Goal: Task Accomplishment & Management: Complete application form

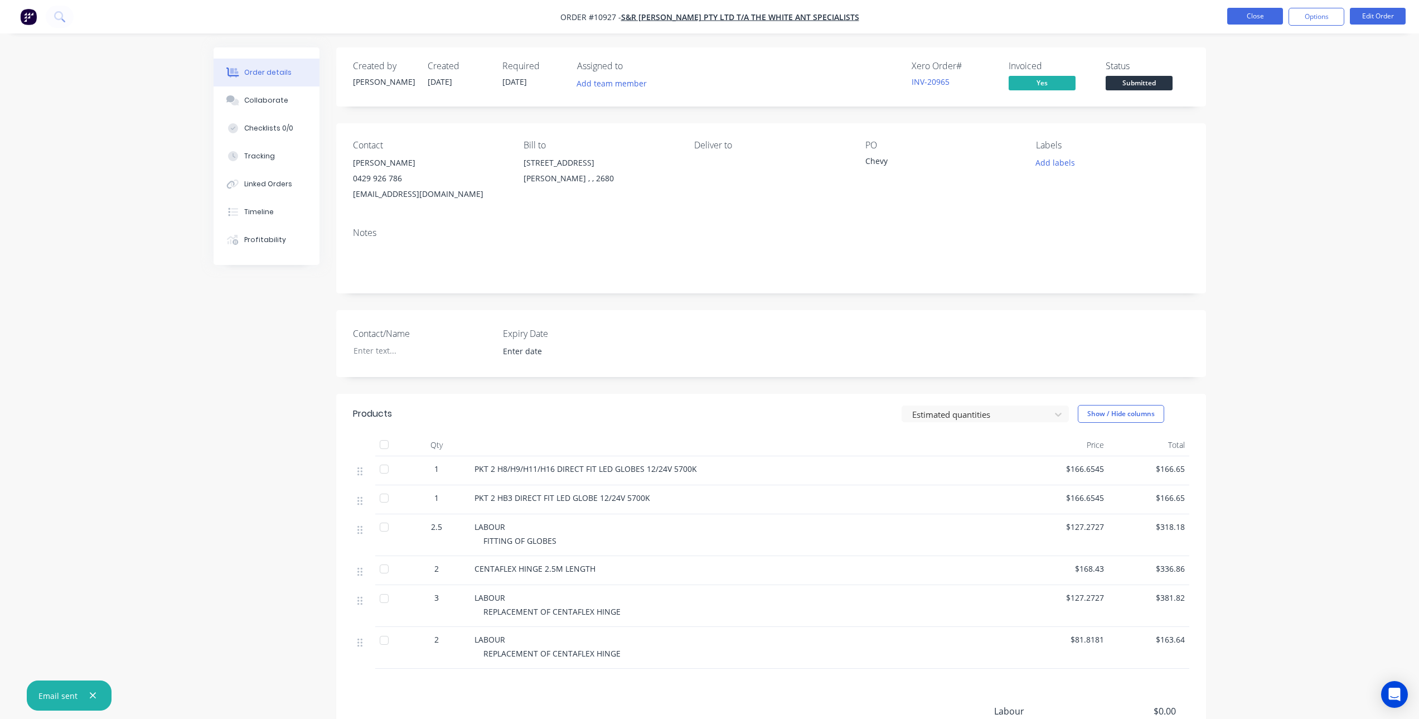
click at [1259, 12] on button "Close" at bounding box center [1255, 16] width 56 height 17
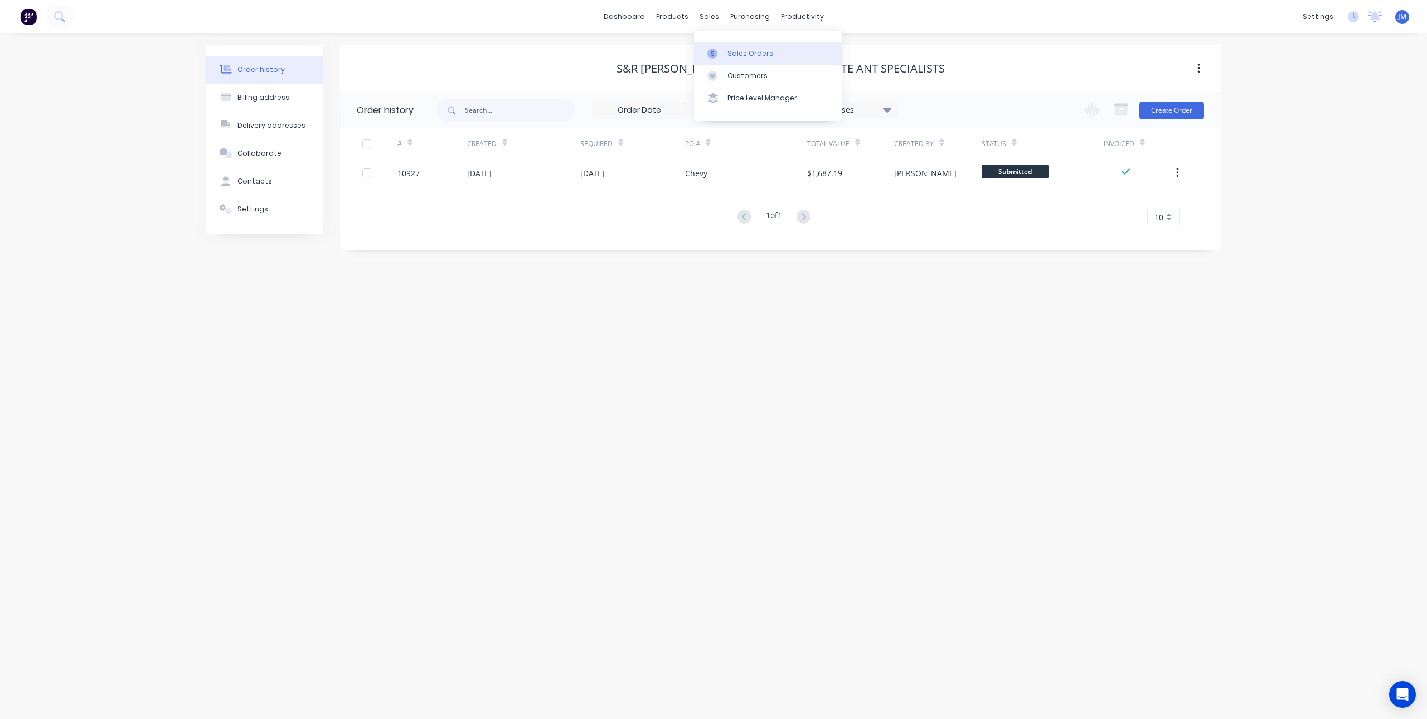
click at [736, 56] on div "Sales Orders" at bounding box center [750, 53] width 46 height 10
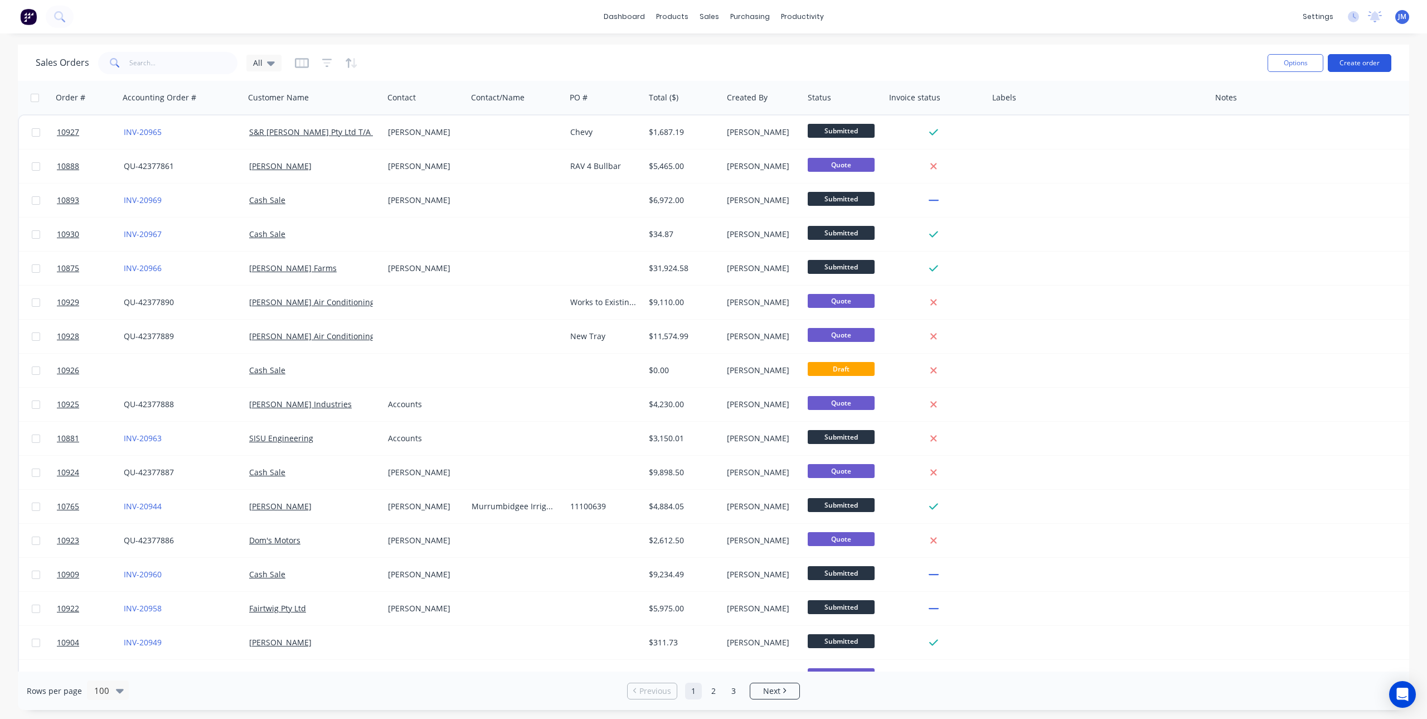
click at [1361, 66] on button "Create order" at bounding box center [1360, 63] width 64 height 18
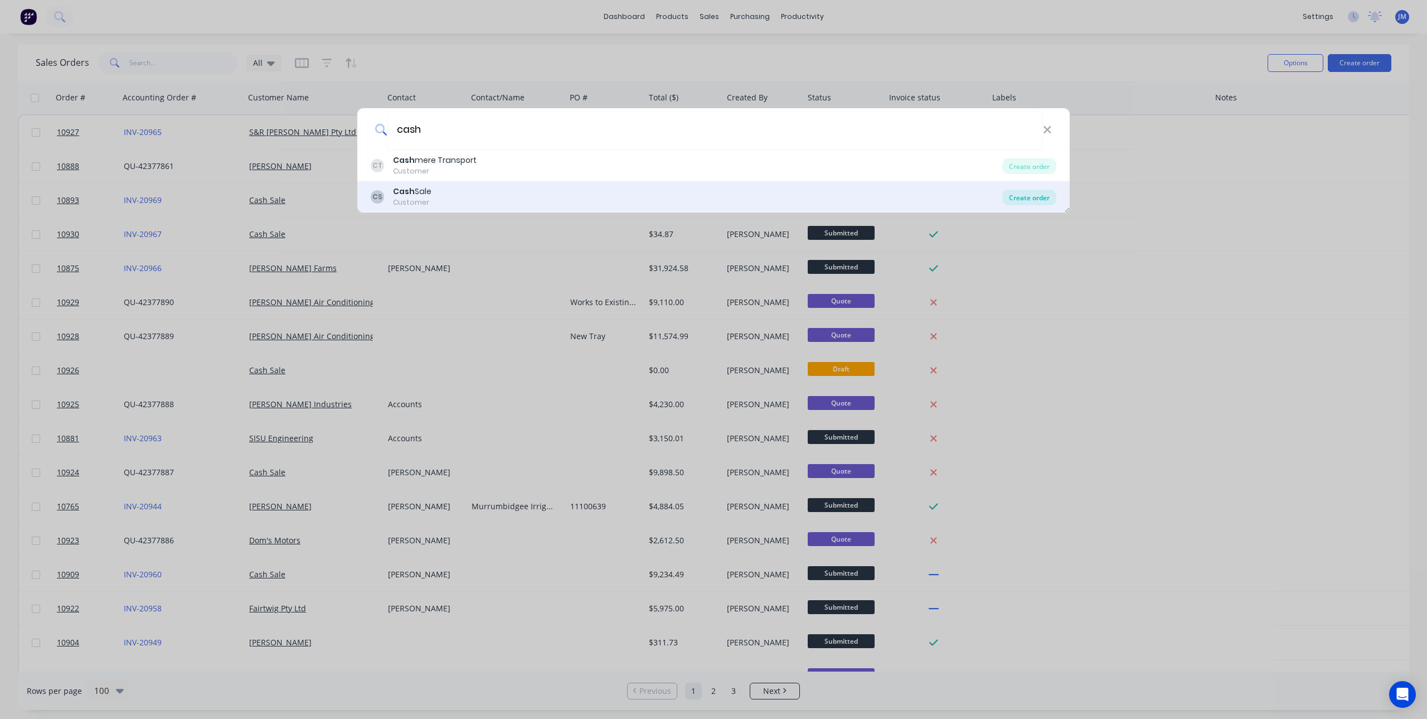
type input "cash"
click at [1039, 198] on div "Create order" at bounding box center [1029, 198] width 54 height 16
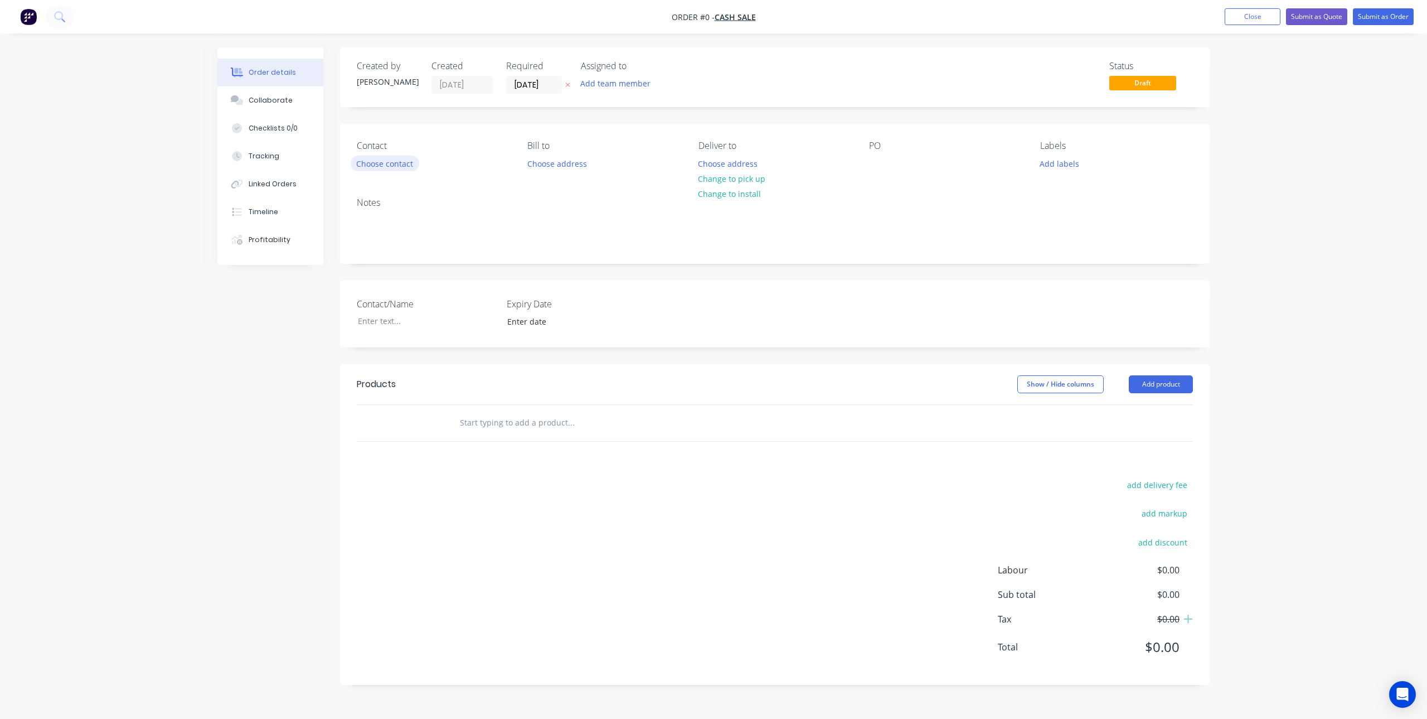
click at [386, 166] on button "Choose contact" at bounding box center [385, 163] width 69 height 15
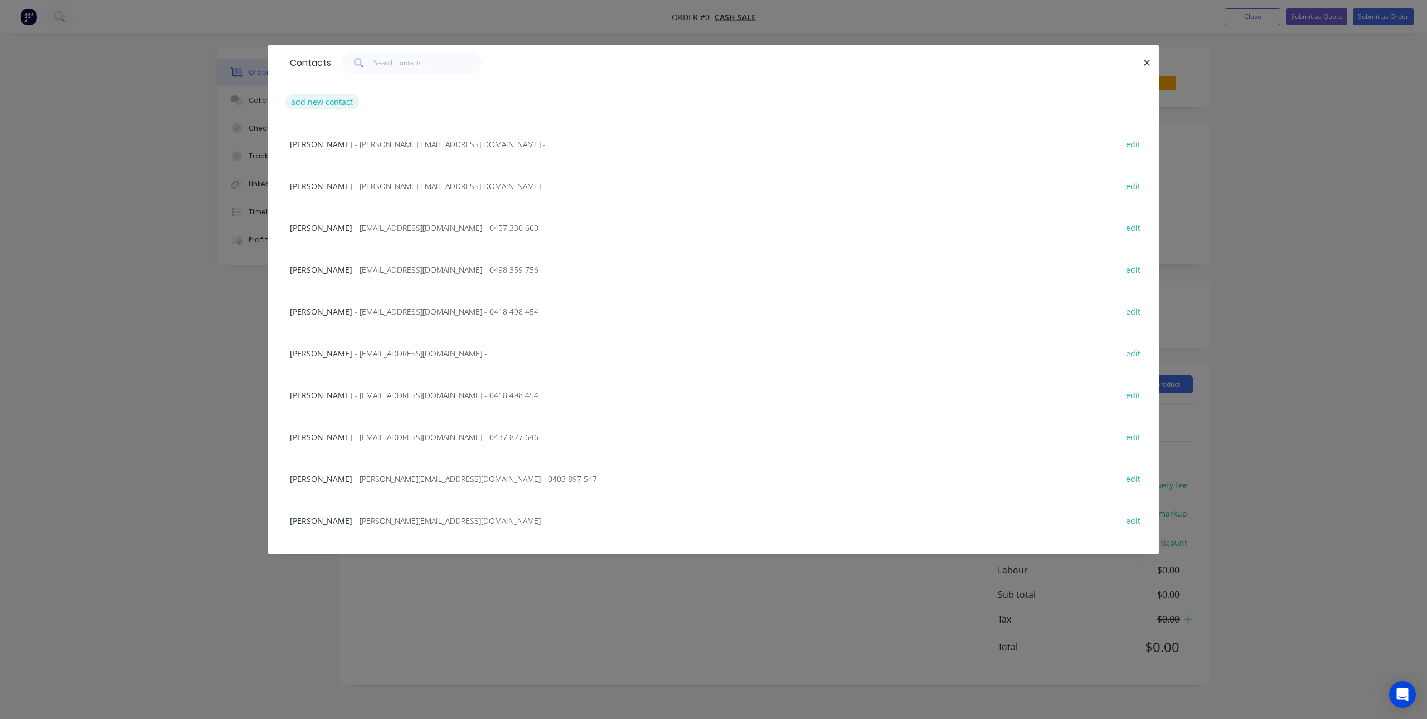
click at [333, 103] on button "add new contact" at bounding box center [322, 101] width 74 height 15
select select "AU"
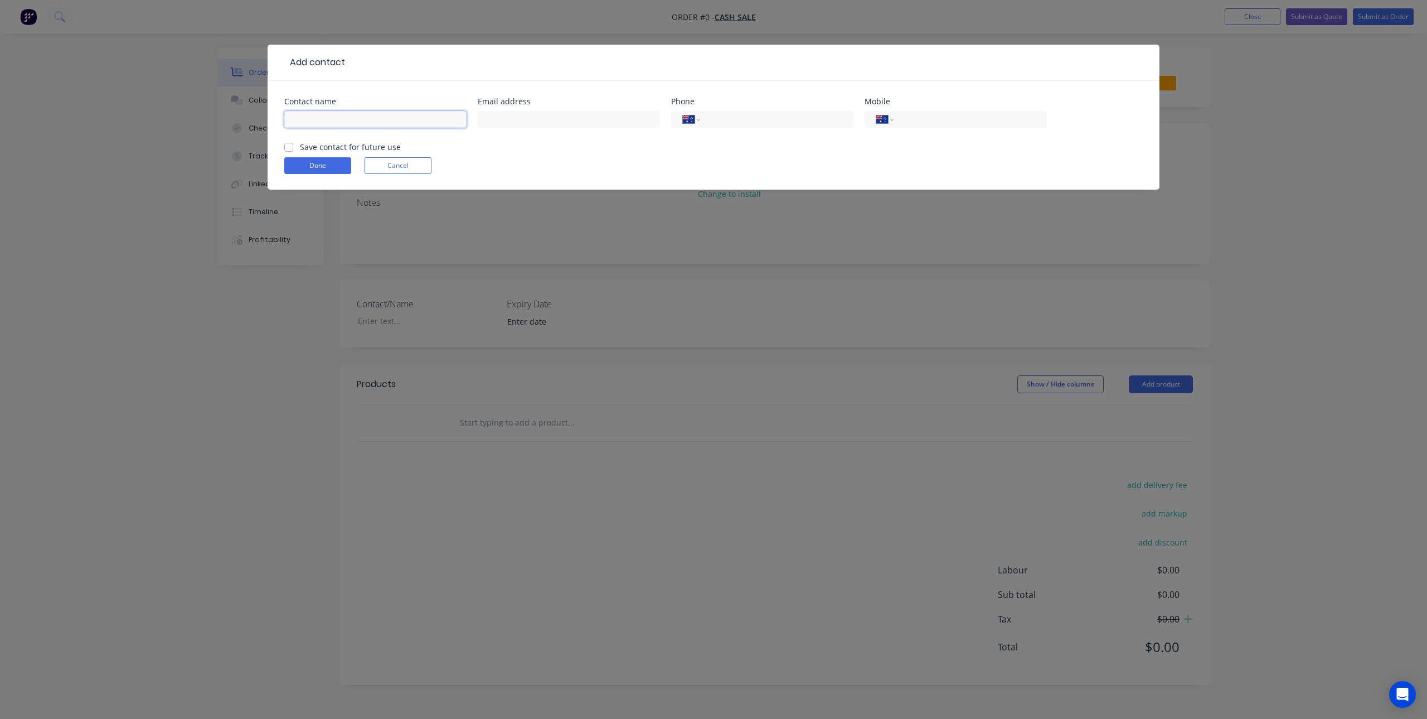
click at [347, 123] on input "text" at bounding box center [375, 119] width 182 height 17
type input "[PERSON_NAME]"
click at [300, 147] on label "Save contact for future use" at bounding box center [350, 147] width 101 height 12
click at [288, 147] on input "Save contact for future use" at bounding box center [288, 146] width 9 height 11
checkbox input "true"
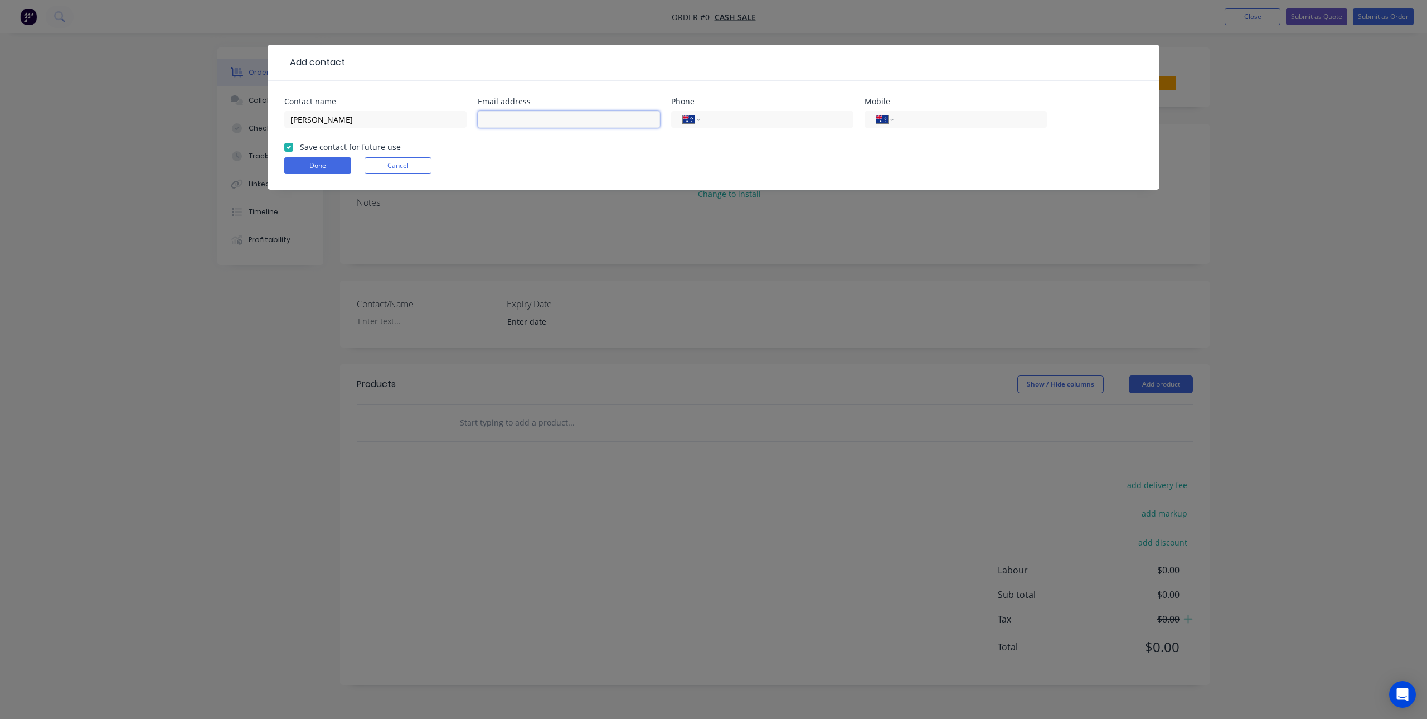
click at [530, 124] on input "text" at bounding box center [569, 119] width 182 height 17
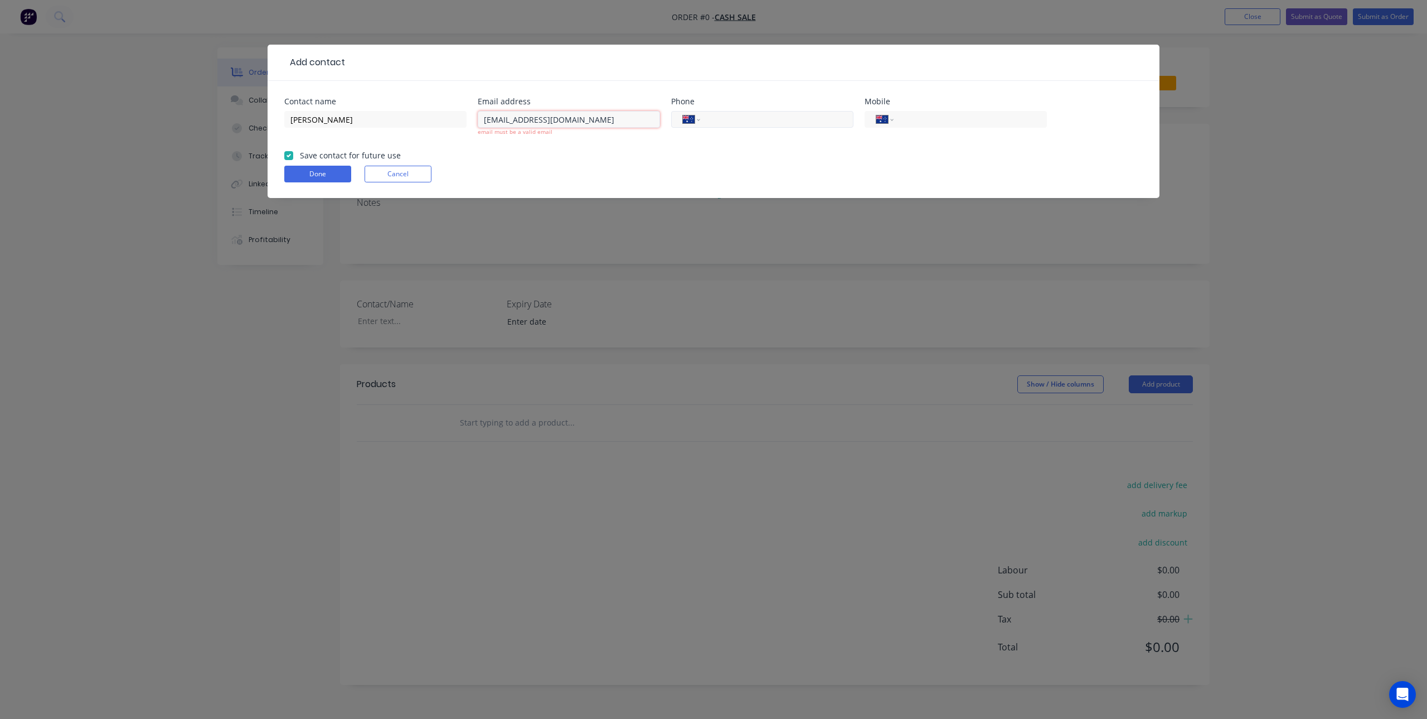
type input "ben_sally@bigpond.com"
click at [792, 119] on input "tel" at bounding box center [775, 119] width 134 height 13
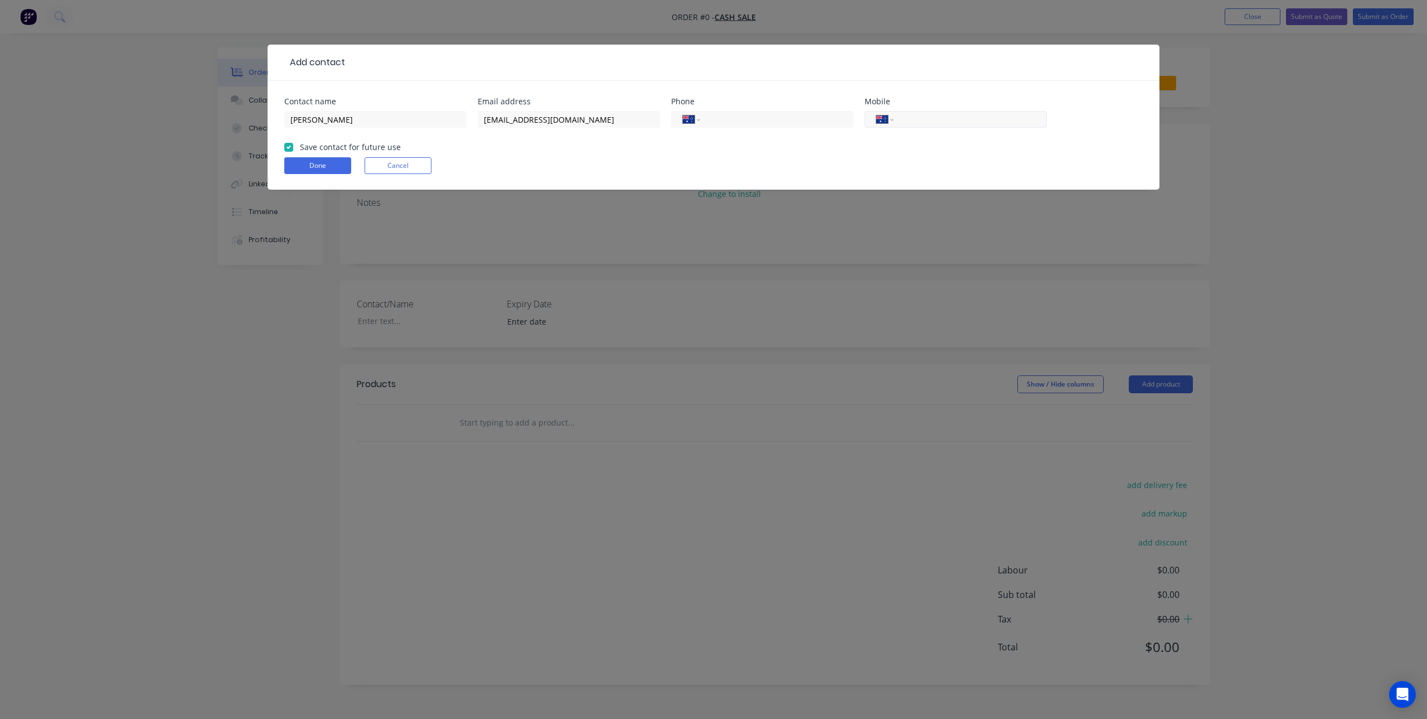
click at [938, 122] on input "tel" at bounding box center [968, 119] width 134 height 13
drag, startPoint x: 911, startPoint y: 124, endPoint x: 899, endPoint y: 125, distance: 12.3
click at [899, 125] on div "International Afghanistan Åland Islands Albania Algeria American Samoa Andorra …" at bounding box center [956, 119] width 182 height 17
type input "0428 254 544"
click at [343, 164] on button "Done" at bounding box center [317, 165] width 67 height 17
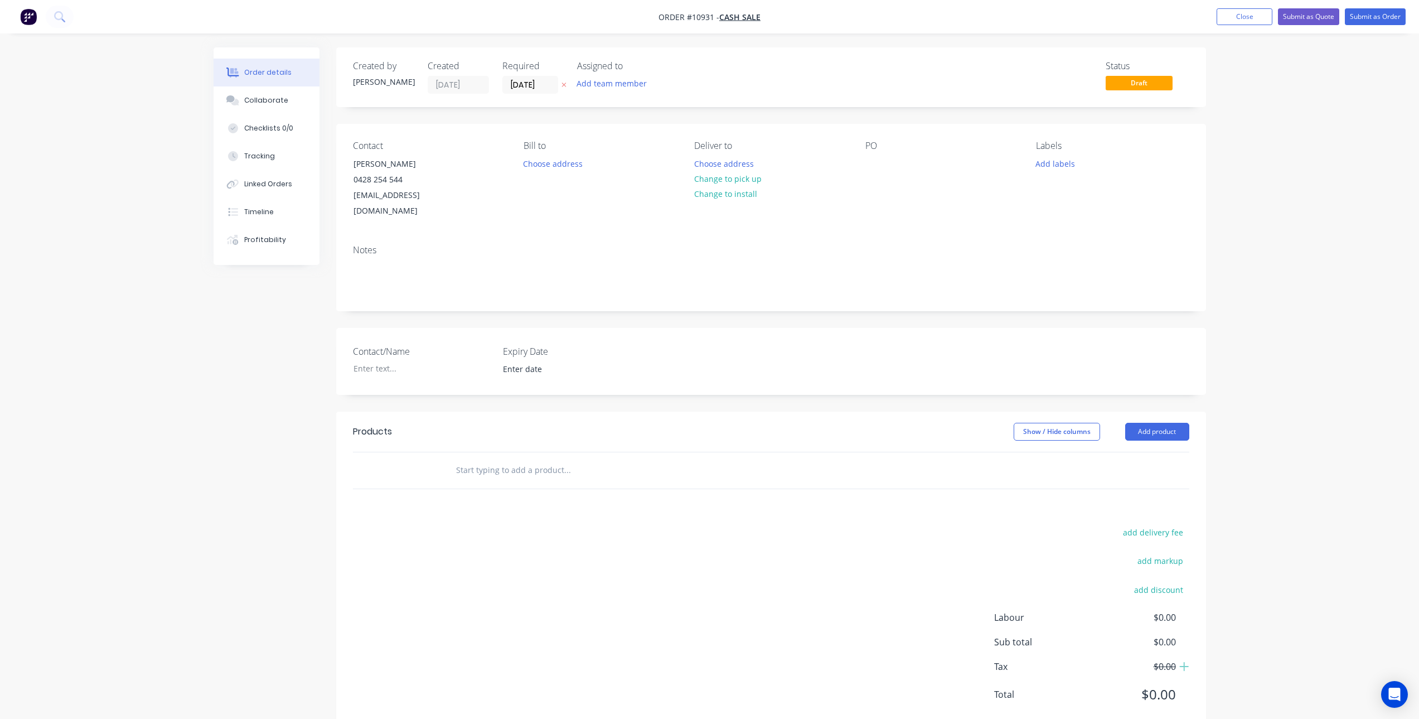
click at [513, 462] on input "text" at bounding box center [566, 470] width 223 height 22
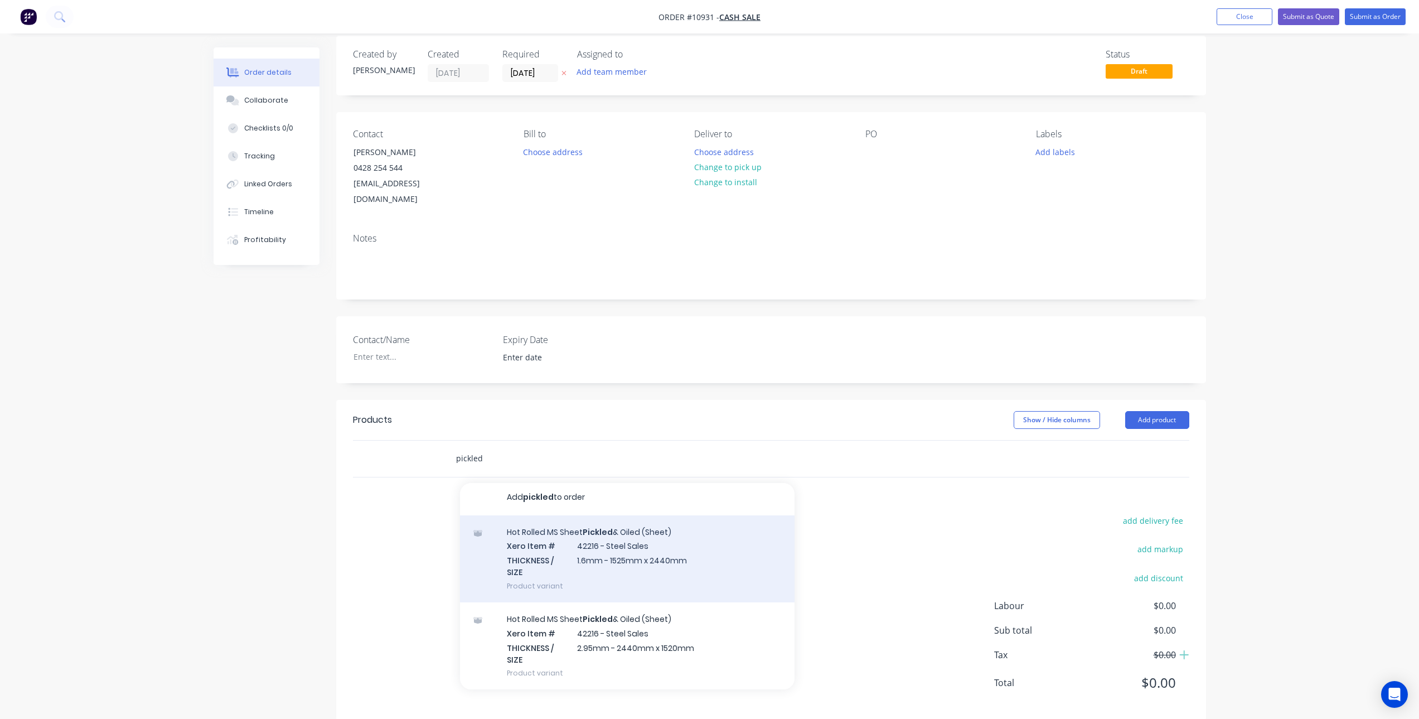
scroll to position [14, 0]
type input "pickled"
click at [671, 540] on div "Hot Rolled MS Sheet Pickled & Oiled (Sheet) Xero Item # 42216 - Steel Sales THI…" at bounding box center [627, 555] width 334 height 87
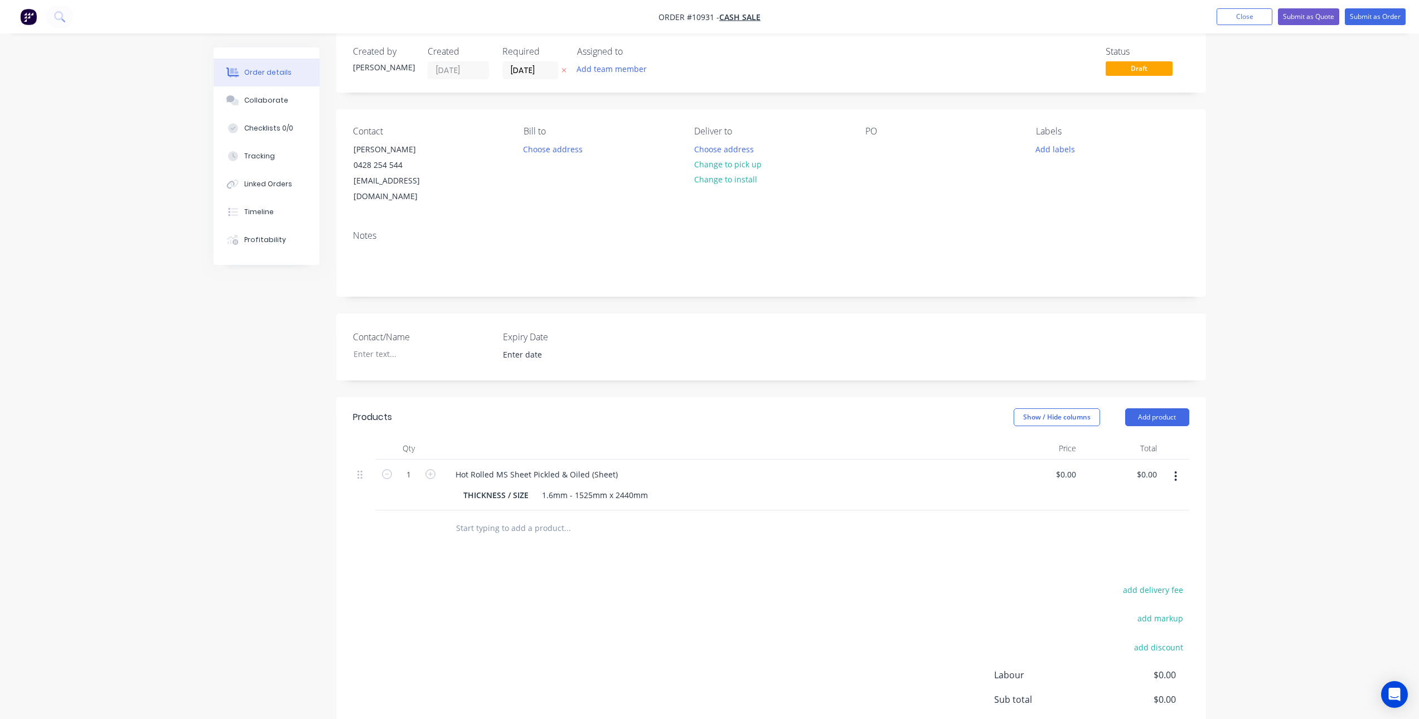
click at [1171, 466] on button "button" at bounding box center [1175, 476] width 26 height 20
click at [1127, 564] on div "Delete" at bounding box center [1136, 572] width 86 height 16
click at [522, 452] on div at bounding box center [642, 456] width 401 height 36
click at [515, 444] on input "text" at bounding box center [566, 455] width 223 height 22
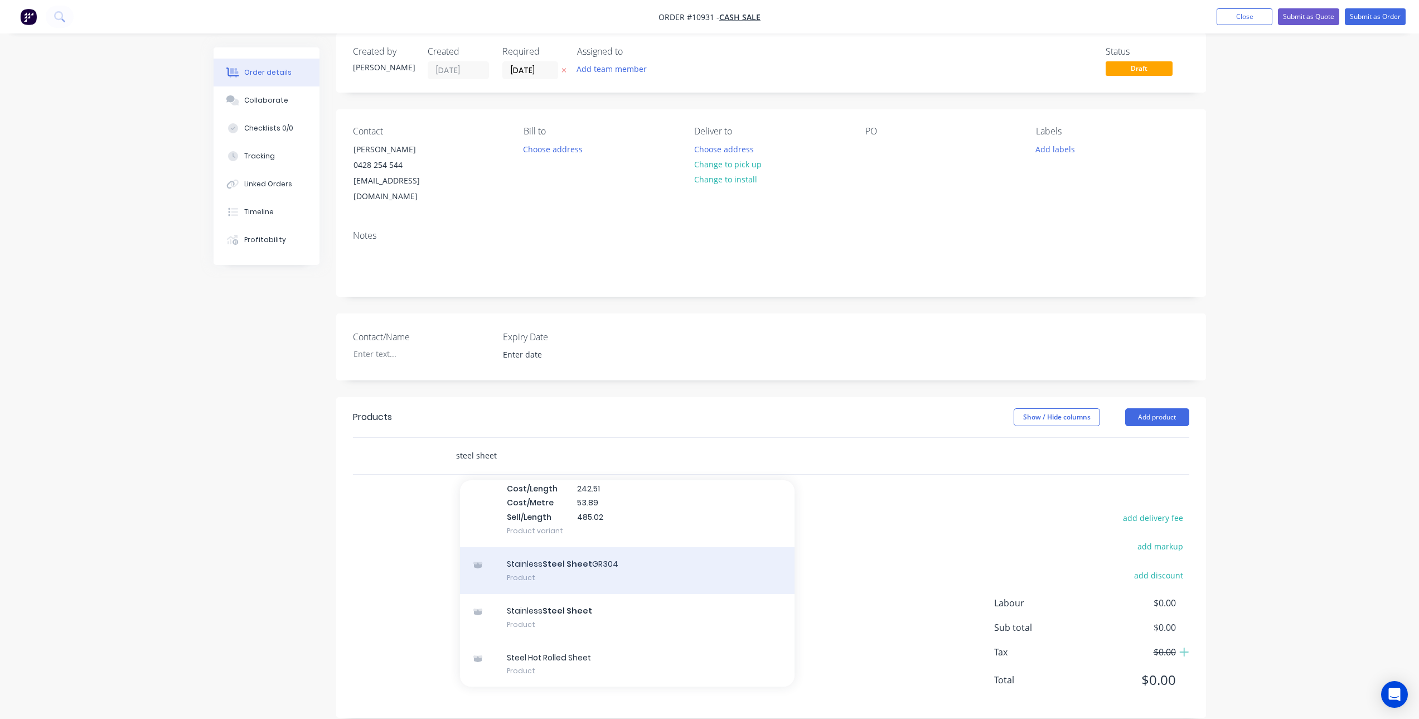
scroll to position [1906, 0]
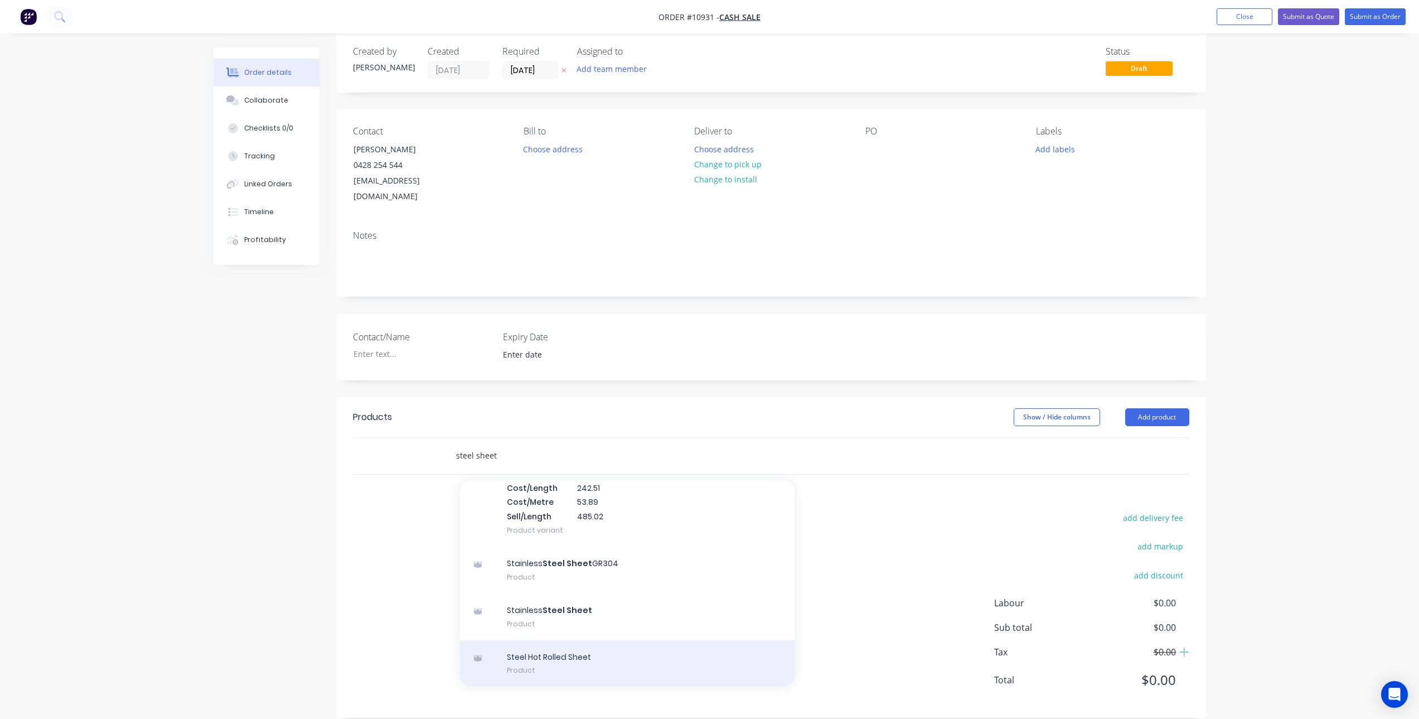
type input "steel sheet"
click at [567, 648] on div "Steel Hot Rolled Sheet Product" at bounding box center [627, 663] width 334 height 47
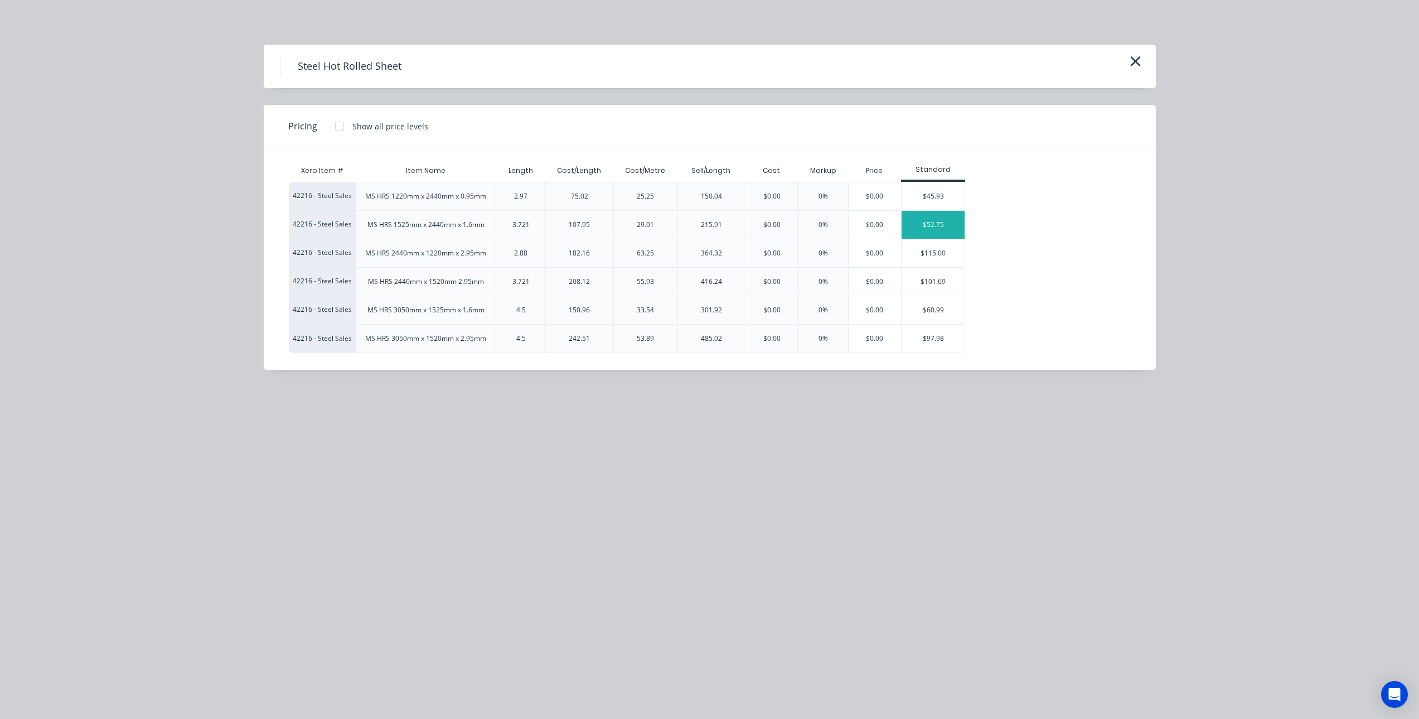
click at [929, 224] on div "$52.75" at bounding box center [932, 225] width 63 height 28
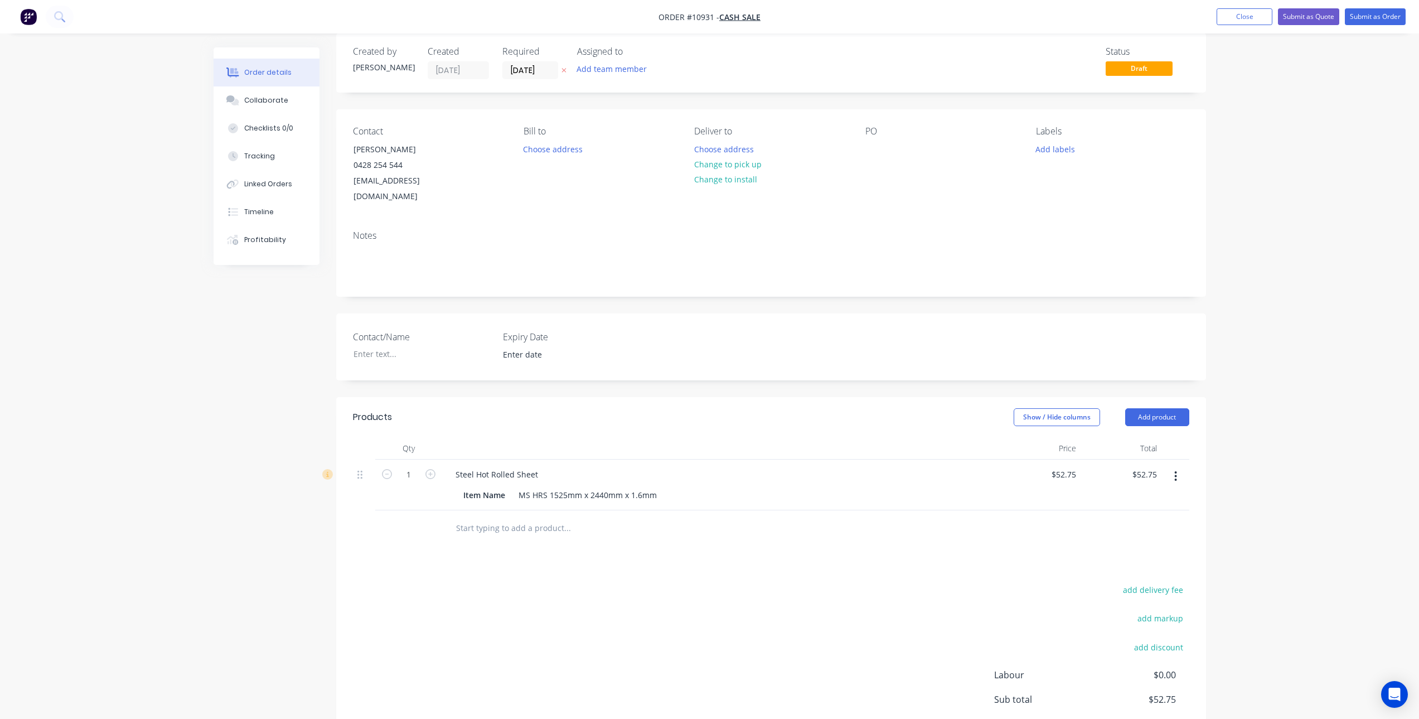
click at [534, 517] on input "text" at bounding box center [566, 528] width 223 height 22
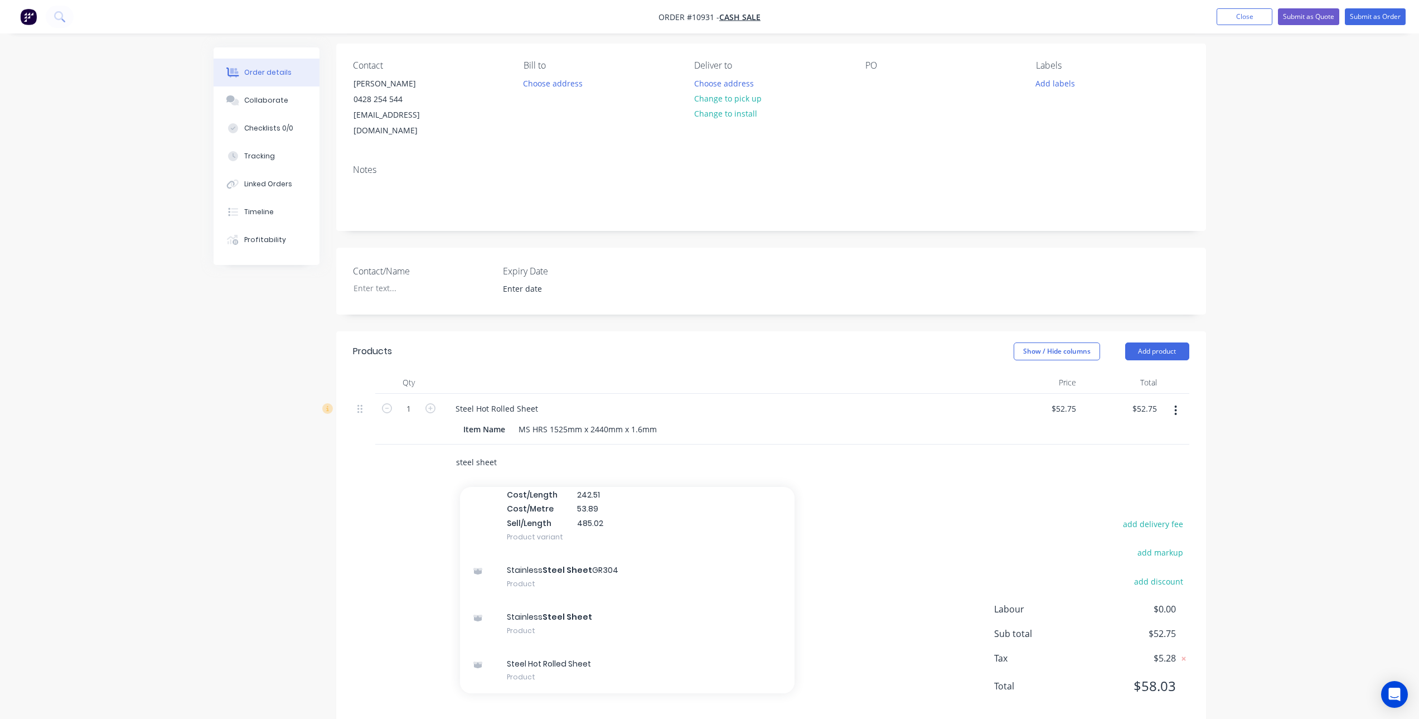
scroll to position [86, 0]
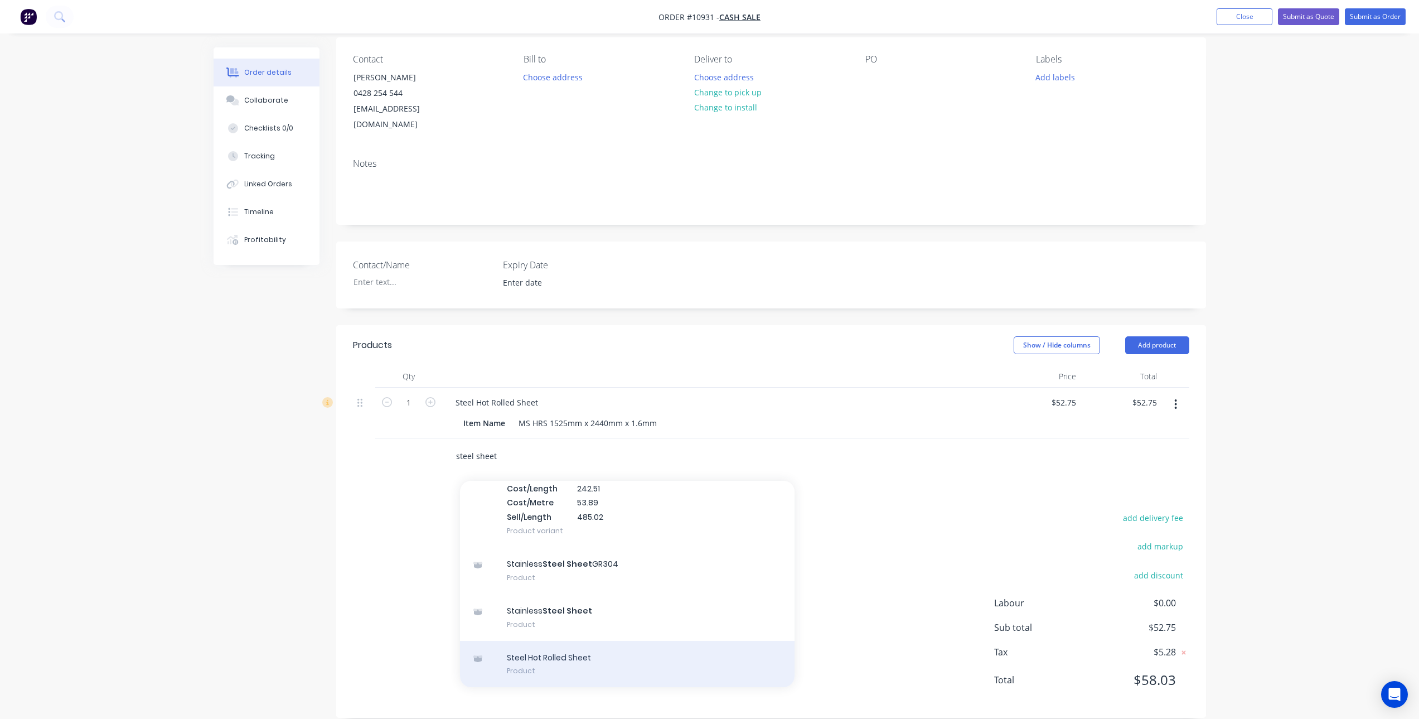
type input "steel sheet"
click at [525, 642] on div "Steel Hot Rolled Sheet Product" at bounding box center [627, 663] width 334 height 47
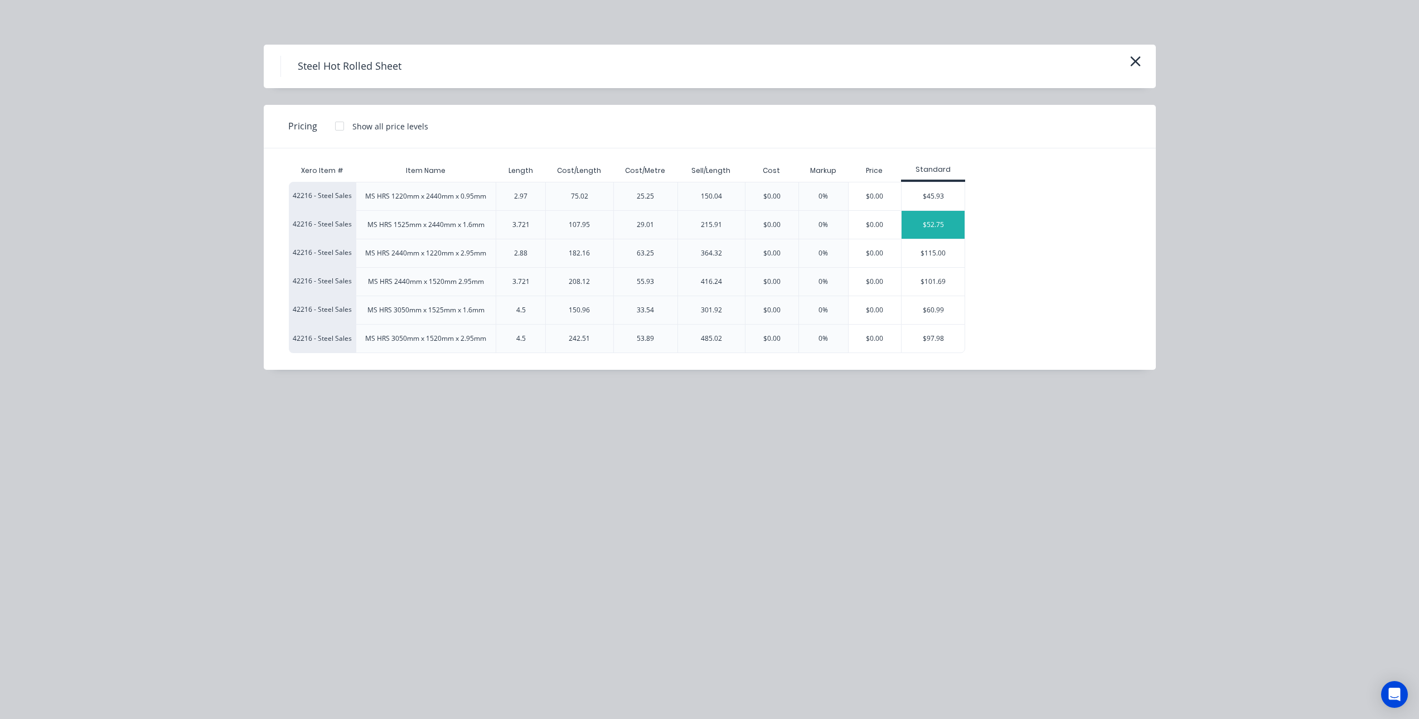
click at [950, 224] on div "$52.75" at bounding box center [932, 225] width 63 height 28
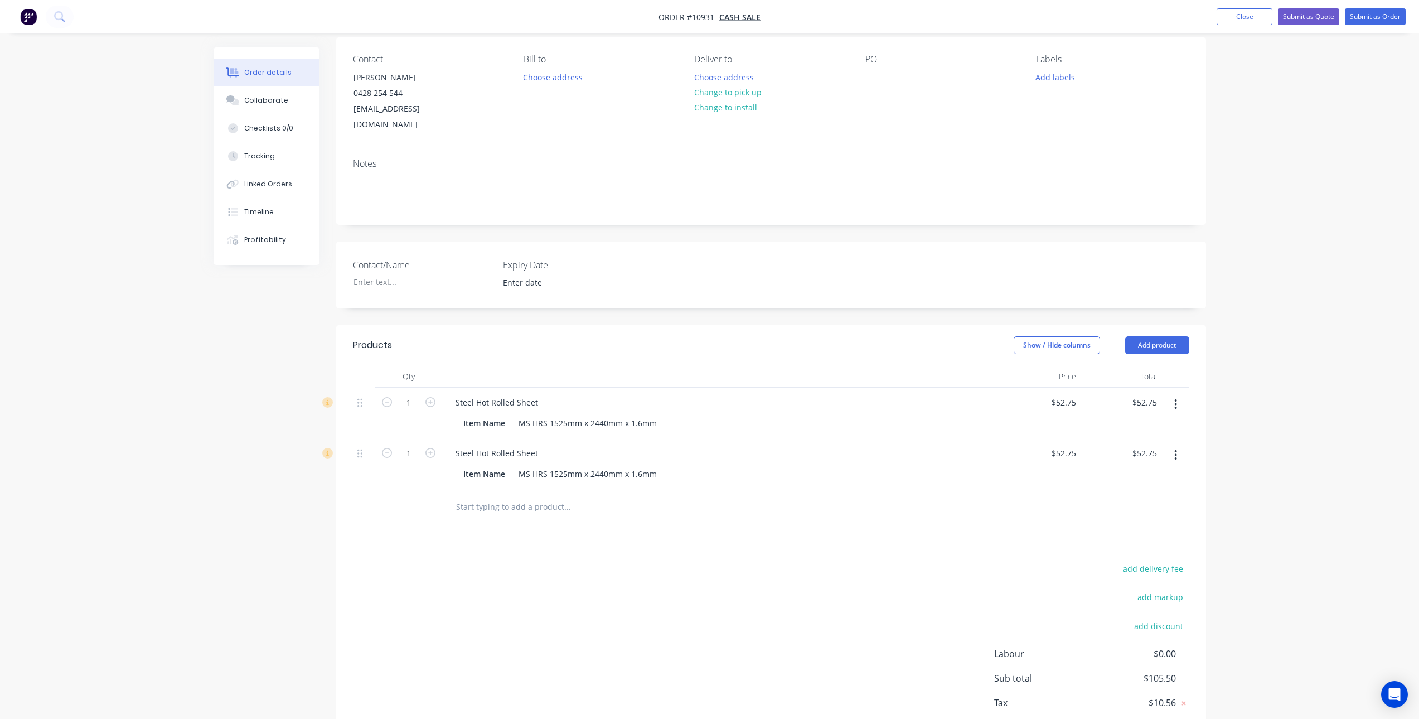
click at [1176, 449] on icon "button" at bounding box center [1175, 455] width 3 height 12
click at [1142, 543] on div "Delete" at bounding box center [1136, 551] width 86 height 16
click at [566, 415] on div "MS HRS 1525mm x 2440mm x 1.6mm" at bounding box center [587, 423] width 147 height 16
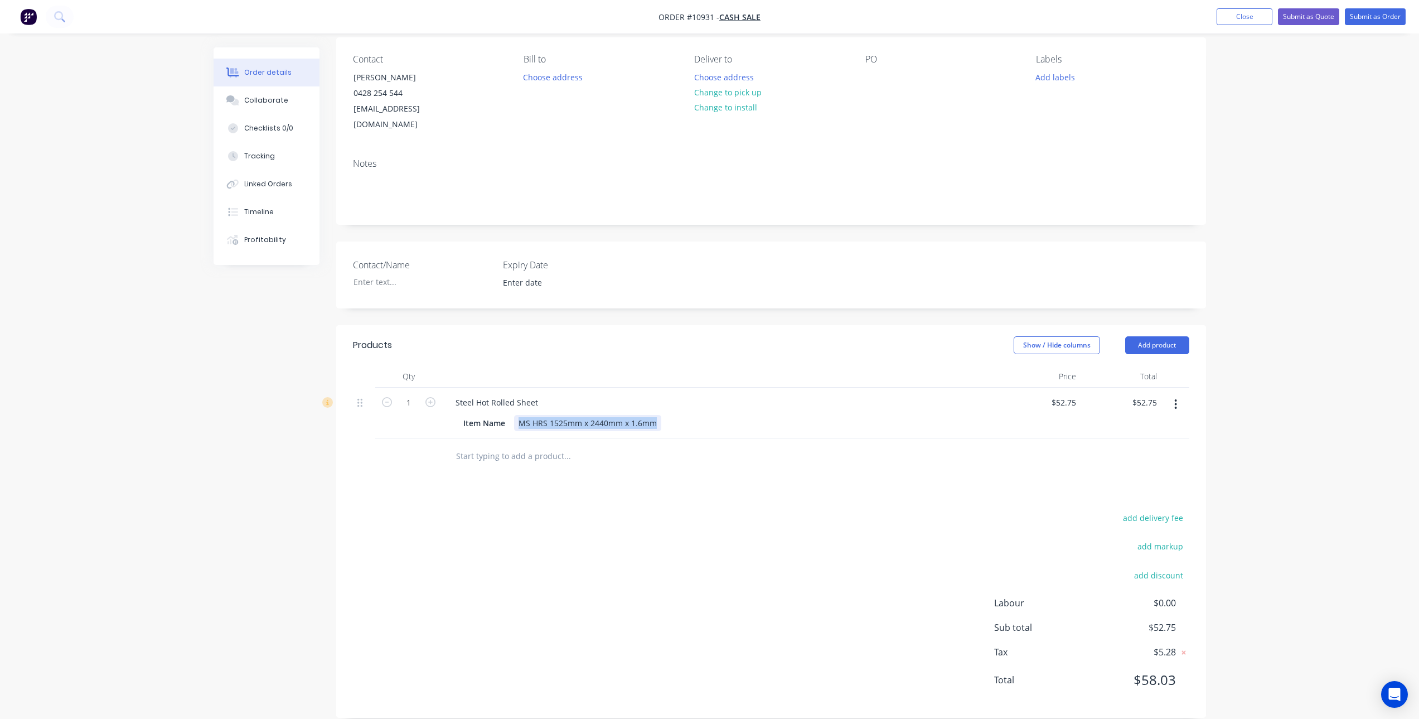
drag, startPoint x: 654, startPoint y: 406, endPoint x: 501, endPoint y: 416, distance: 153.6
click at [501, 416] on div "Steel Hot Rolled Sheet Item Name MS HRS 1525mm x 2440mm x 1.6mm" at bounding box center [720, 412] width 557 height 51
drag, startPoint x: 505, startPoint y: 406, endPoint x: 429, endPoint y: 405, distance: 75.8
click at [429, 405] on div "1 Steel Hot Rolled Sheet Item Name $52.75 $52.75 $52.75 $52.75" at bounding box center [771, 412] width 836 height 51
drag, startPoint x: 491, startPoint y: 381, endPoint x: 508, endPoint y: 387, distance: 18.5
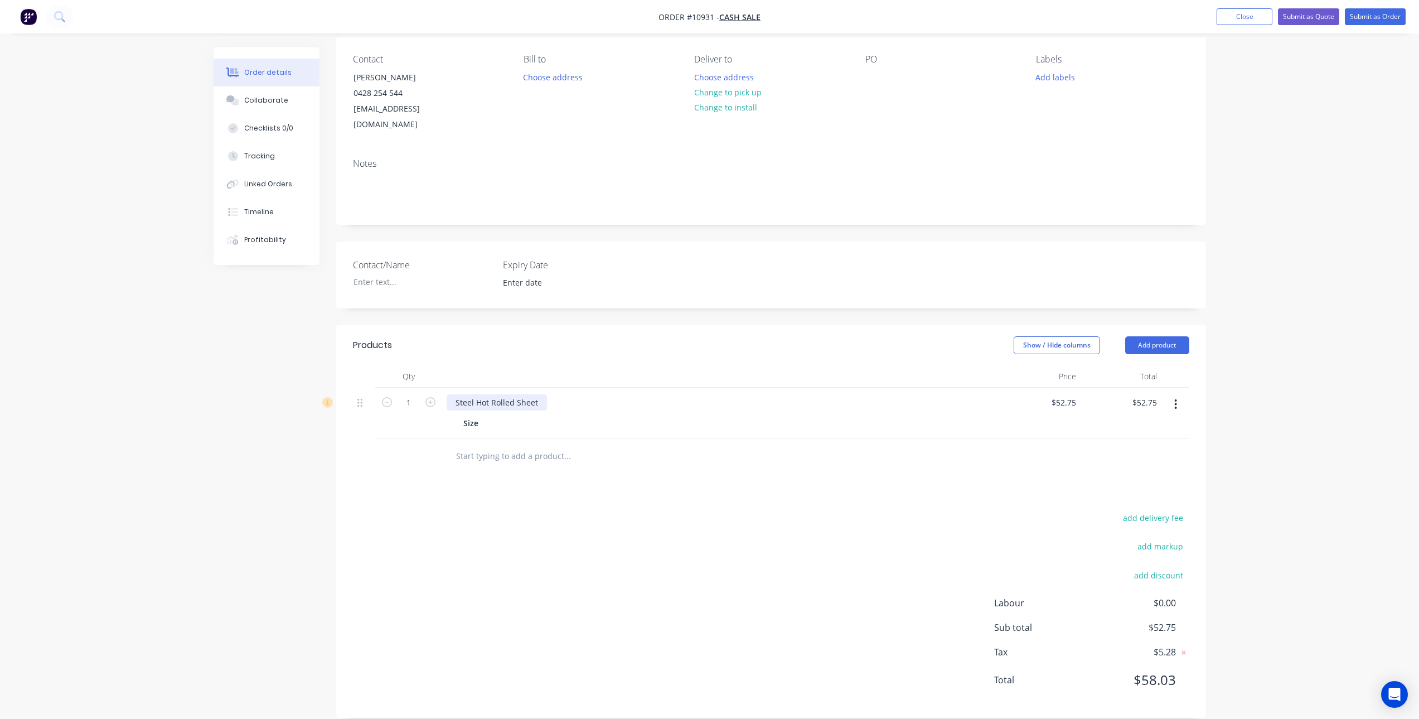
click at [492, 394] on div "Steel Hot Rolled Sheet" at bounding box center [497, 402] width 100 height 16
click at [541, 394] on div "Steel Hot Rolled Sheet" at bounding box center [497, 402] width 100 height 16
click at [488, 415] on div at bounding box center [495, 423] width 17 height 16
click at [560, 510] on div "add delivery fee add markup add discount Labour $0.00 Sub total $52.75 Tax $5.2…" at bounding box center [771, 605] width 836 height 191
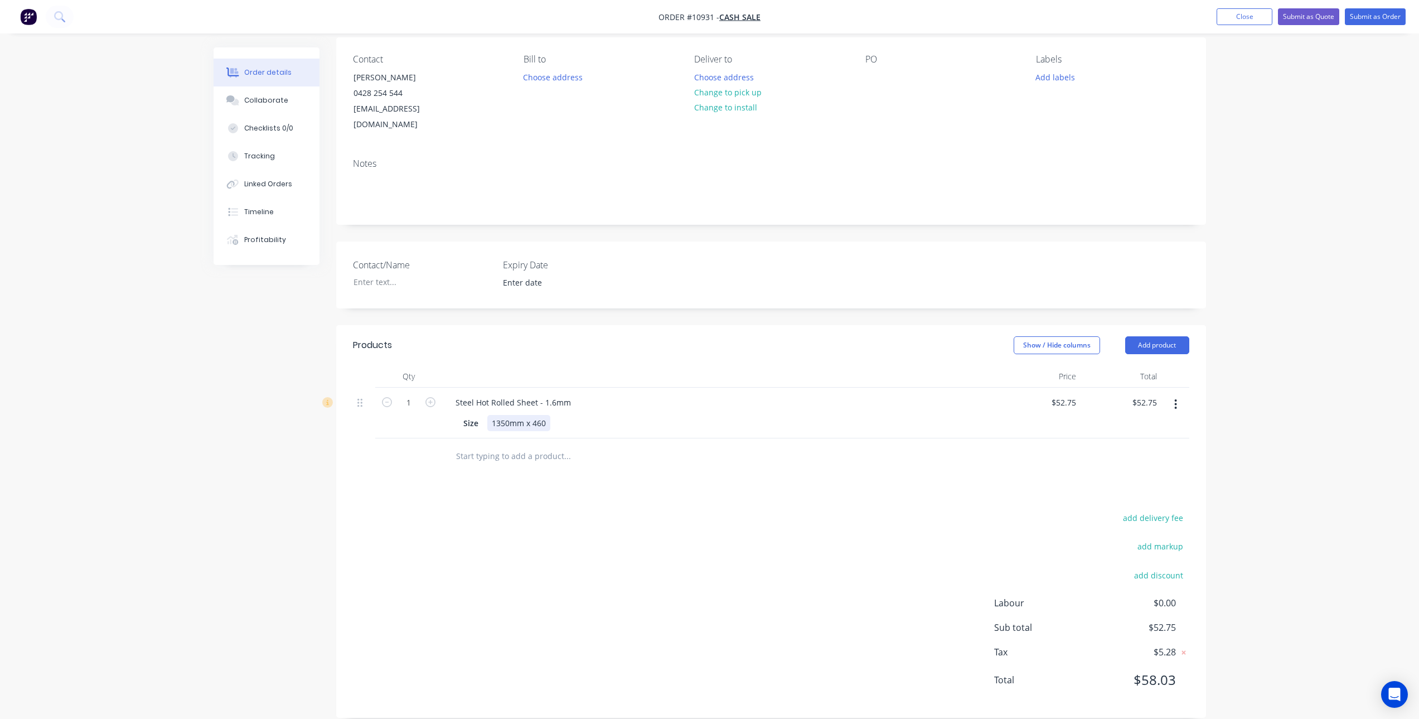
click at [547, 415] on div "1350mm x 460" at bounding box center [518, 423] width 63 height 16
click at [547, 415] on div "1350mm x 460mm" at bounding box center [525, 423] width 77 height 16
click at [608, 474] on div "Products Show / Hide columns Add product Qty Price Total 1 Steel Hot Rolled She…" at bounding box center [771, 521] width 870 height 392
click at [413, 394] on input "1" at bounding box center [408, 402] width 29 height 17
type input "0.621"
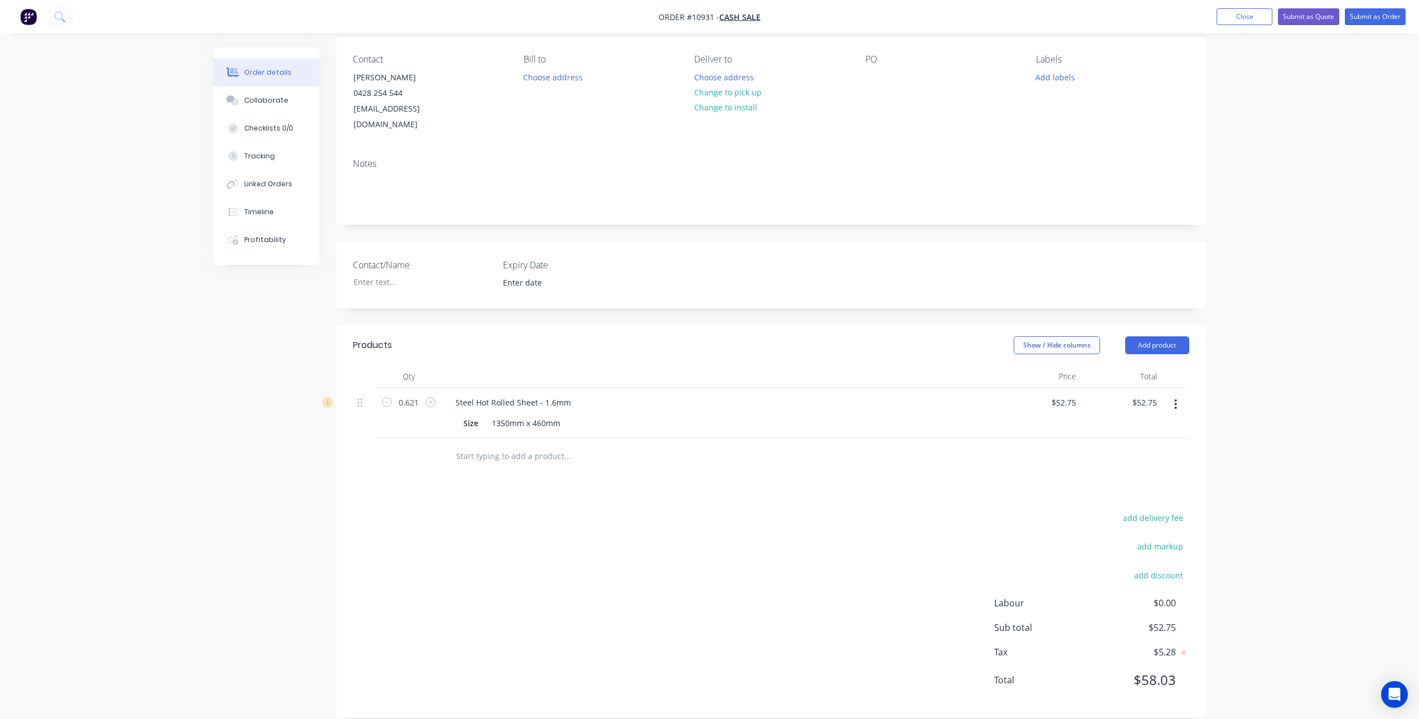
type input "$32.76"
click at [453, 457] on div at bounding box center [642, 456] width 401 height 36
click at [486, 445] on input "text" at bounding box center [566, 456] width 223 height 22
type input "c"
type input "CUT & FOLD SHEET AS REQUIRED"
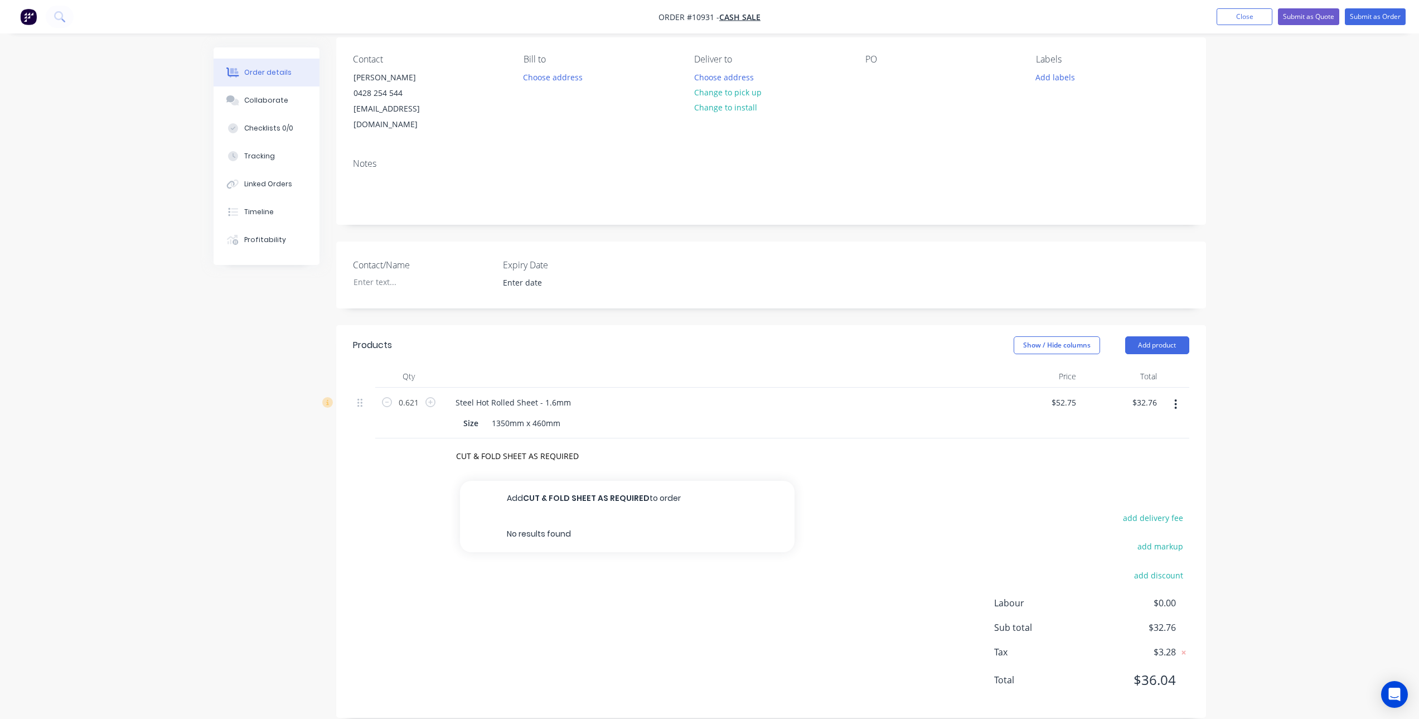
click at [565, 481] on button "Add CUT & FOLD SHEET AS REQUIRED to order" at bounding box center [627, 499] width 334 height 36
click at [1070, 445] on input "0" at bounding box center [1073, 453] width 13 height 16
type input "$127.2727"
type input "$127.27"
click at [949, 544] on div "Products Show / Hide columns Add product Qty Price Total 0.621 Steel Hot Rolled…" at bounding box center [771, 546] width 870 height 443
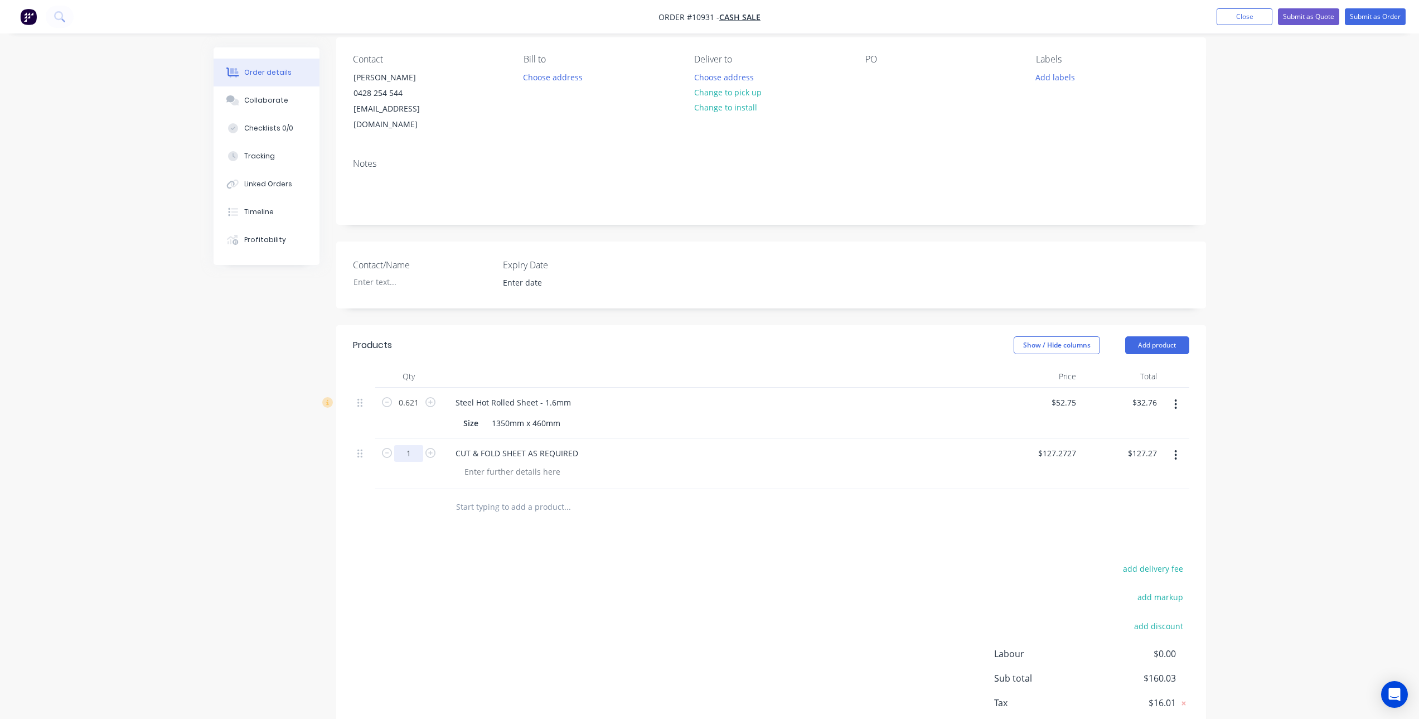
click at [404, 445] on input "1" at bounding box center [408, 453] width 29 height 17
type input "0.2"
type input "$25.45"
click at [596, 594] on div "add delivery fee add markup add discount Labour $0.00 Sub total $160.03 Tax $16…" at bounding box center [771, 656] width 836 height 191
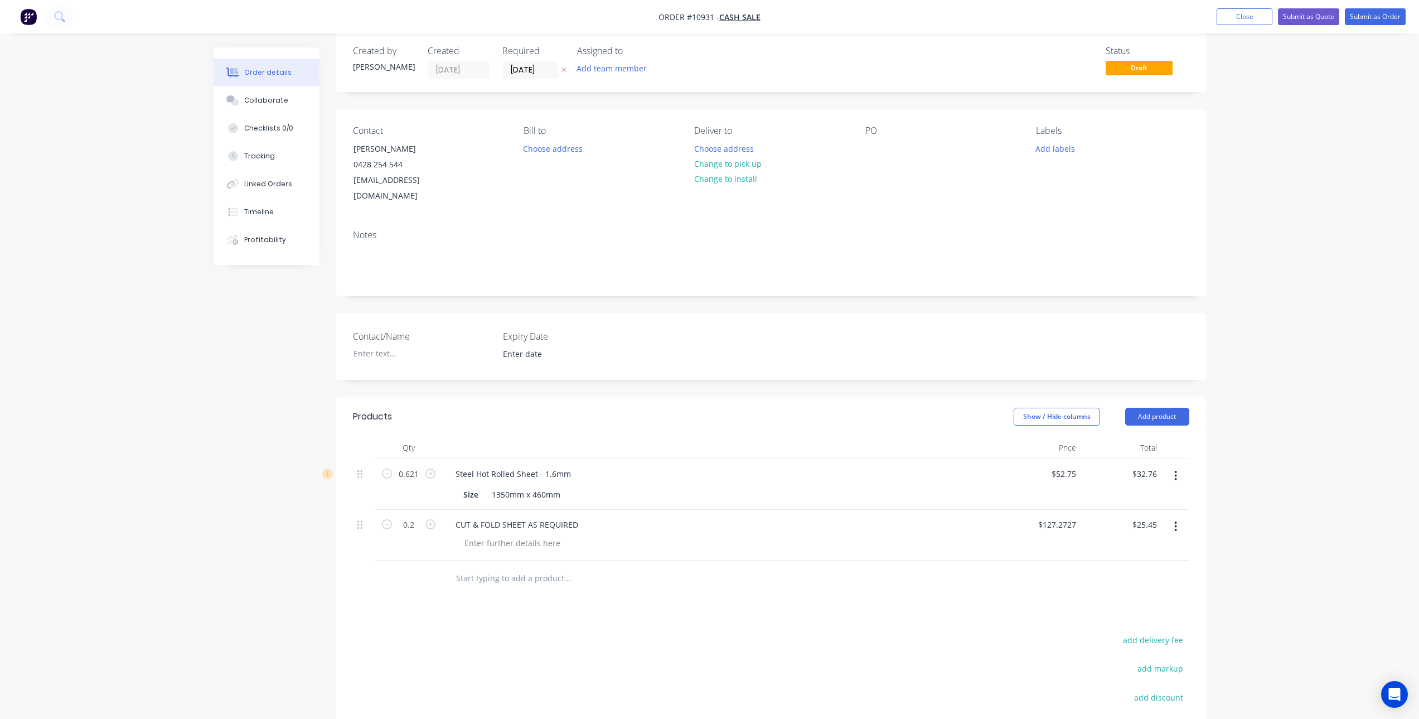
scroll to position [0, 0]
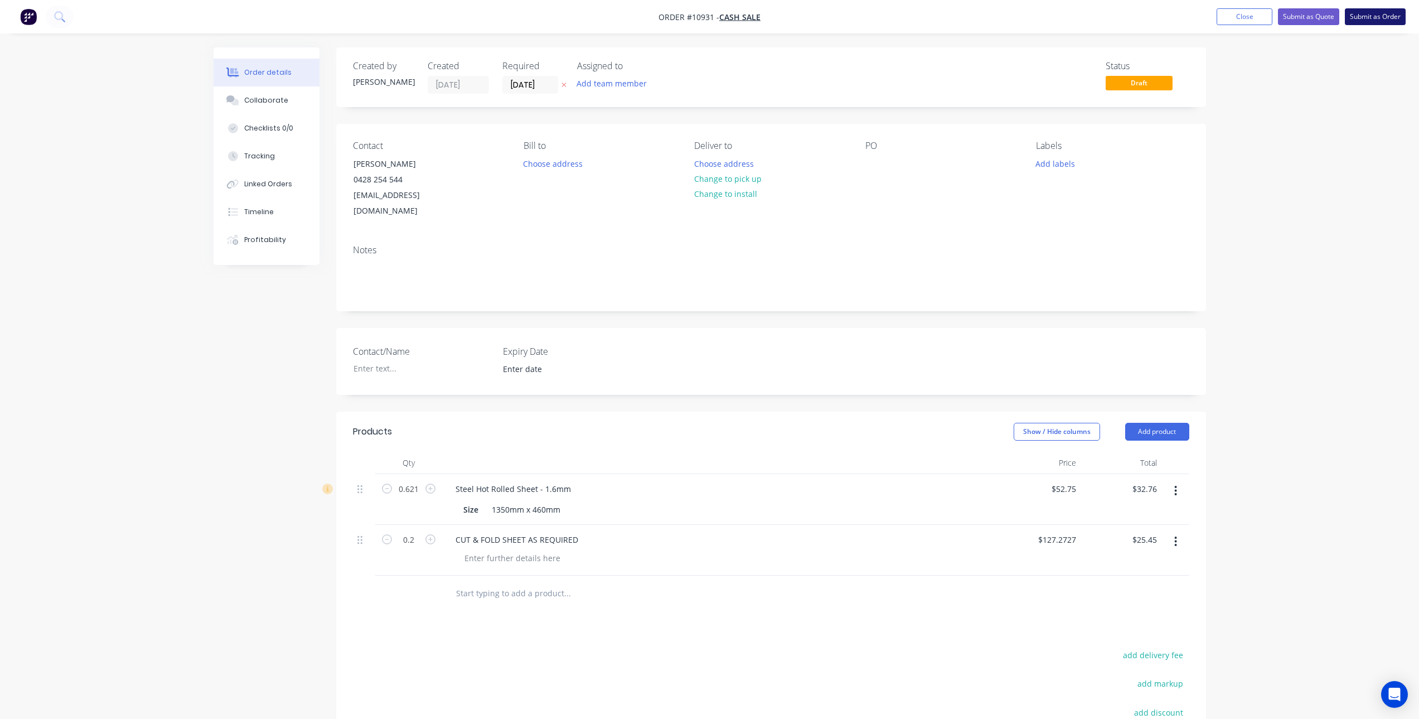
click at [1369, 13] on button "Submit as Order" at bounding box center [1375, 16] width 61 height 17
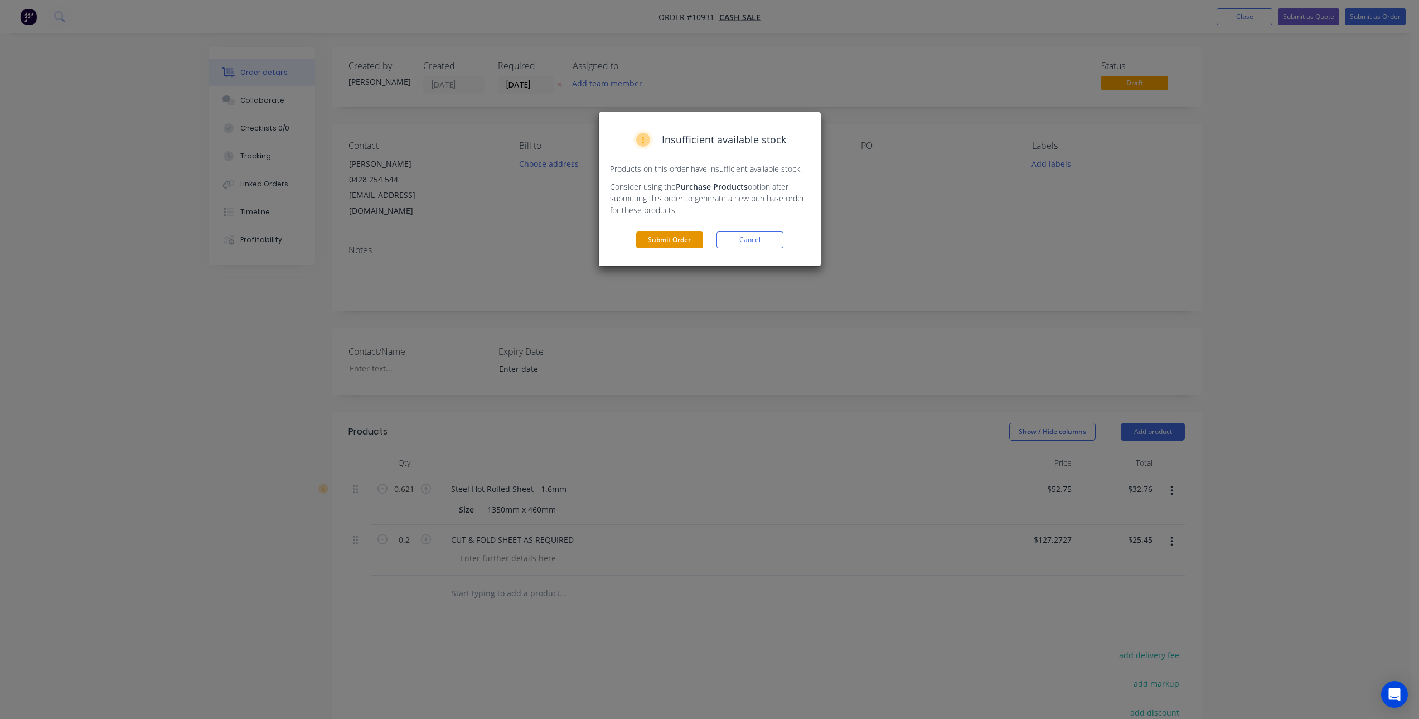
click at [680, 237] on button "Submit Order" at bounding box center [669, 239] width 67 height 17
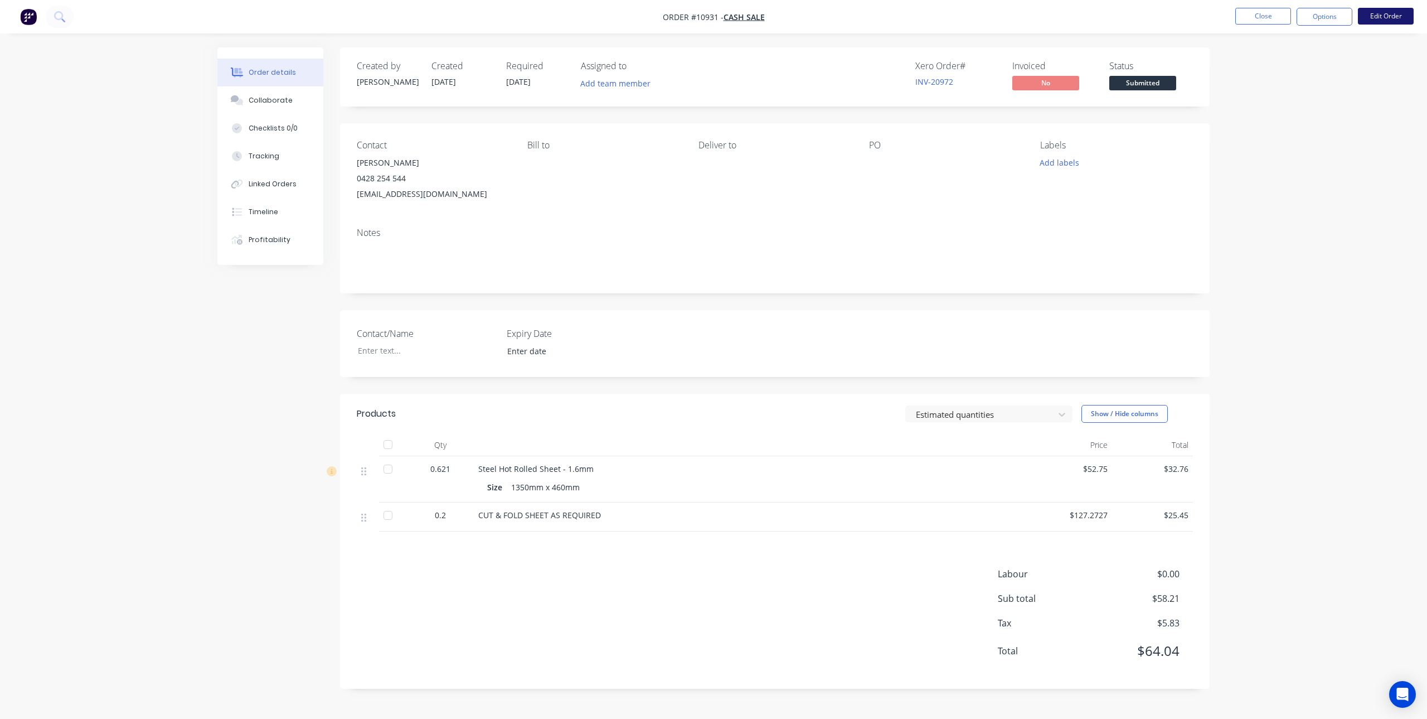
click at [1385, 17] on button "Edit Order" at bounding box center [1386, 16] width 56 height 17
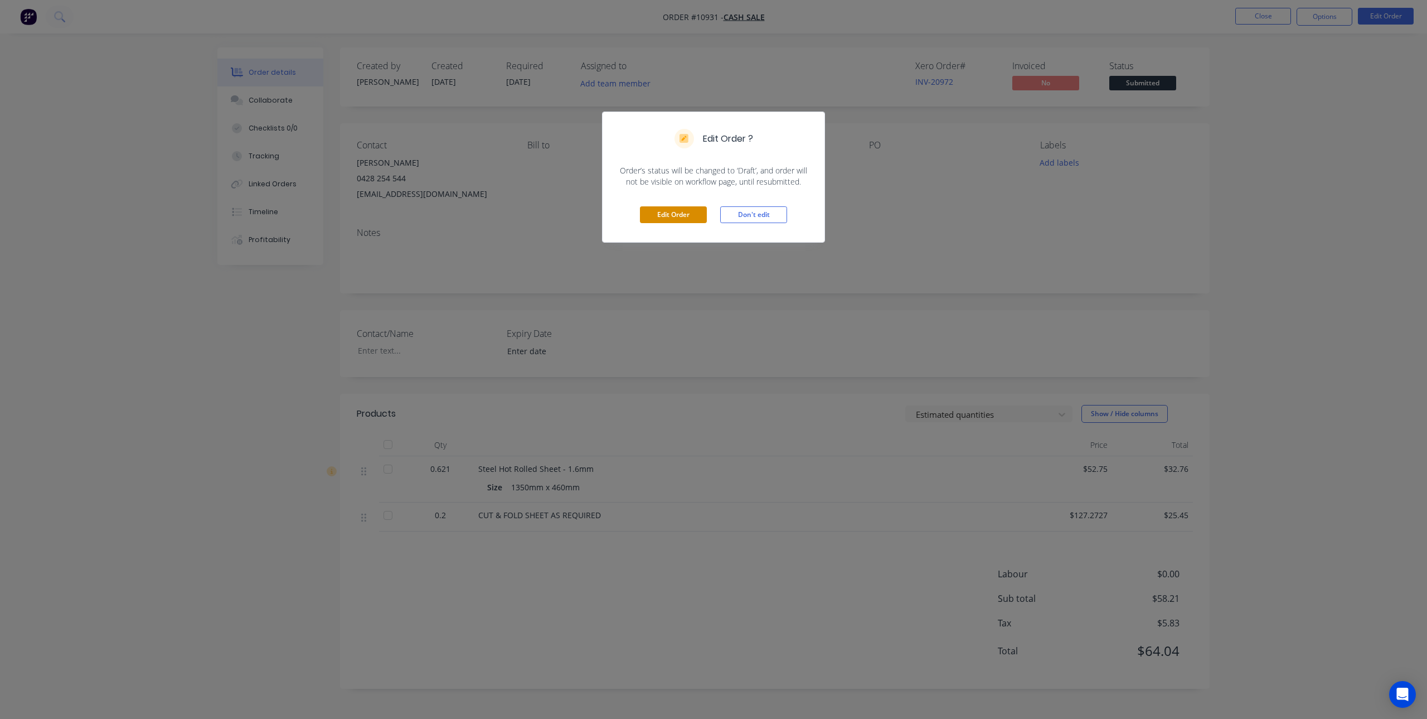
click at [683, 220] on button "Edit Order" at bounding box center [673, 214] width 67 height 17
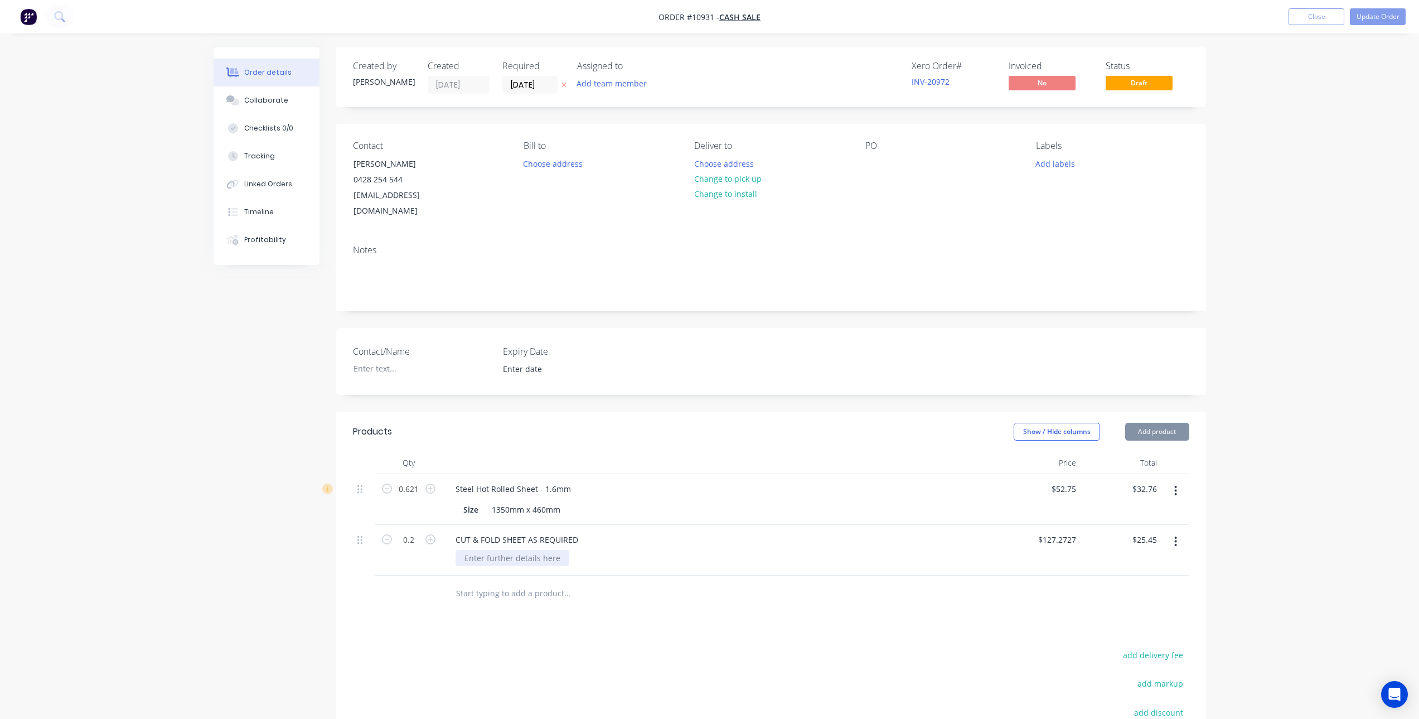
click at [517, 550] on div at bounding box center [512, 558] width 114 height 16
click at [530, 531] on div "CUT & FOLD SHEET AS REQUIRED" at bounding box center [517, 539] width 140 height 16
click at [487, 550] on div at bounding box center [512, 558] width 114 height 16
click at [497, 550] on div at bounding box center [512, 558] width 114 height 16
paste div
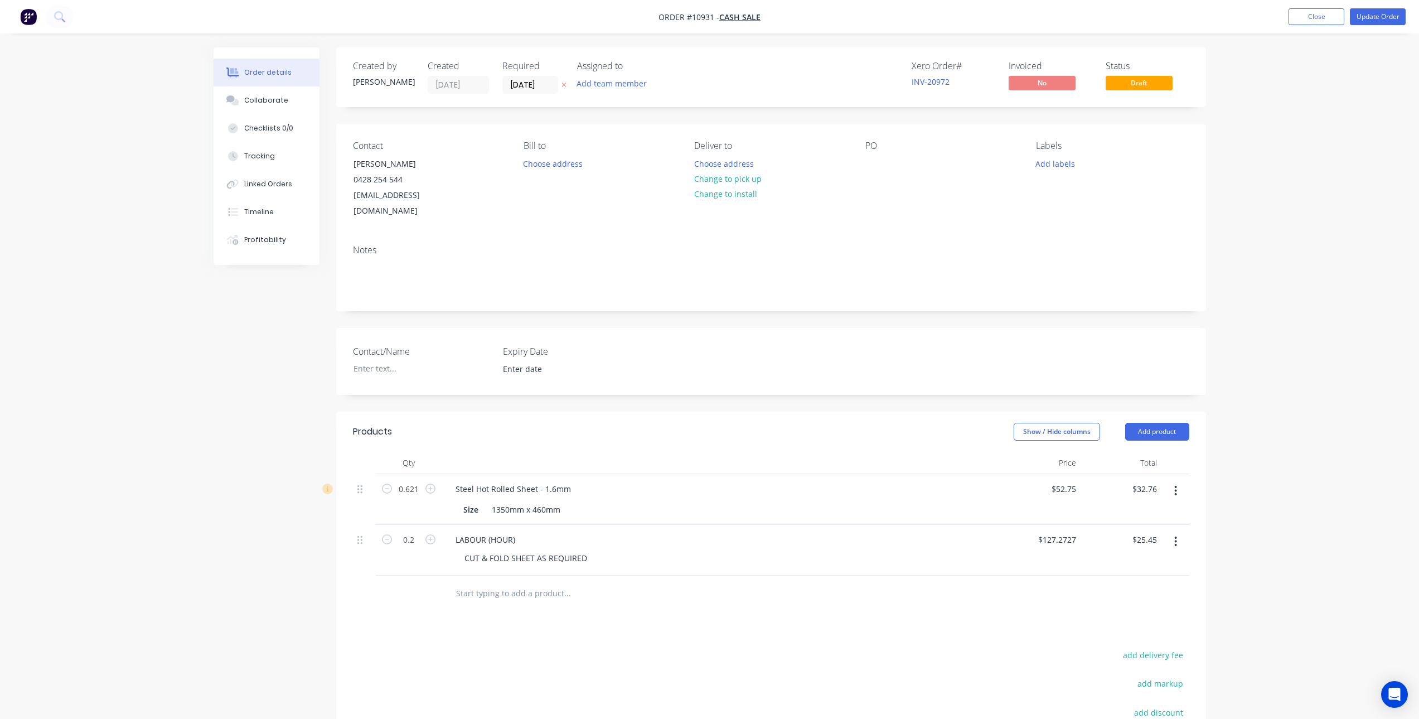
click at [509, 629] on div "Products Show / Hide columns Add product Qty Price Total 0.621 Steel Hot Rolled…" at bounding box center [771, 632] width 870 height 443
click at [1399, 17] on button "Update Order" at bounding box center [1378, 16] width 56 height 17
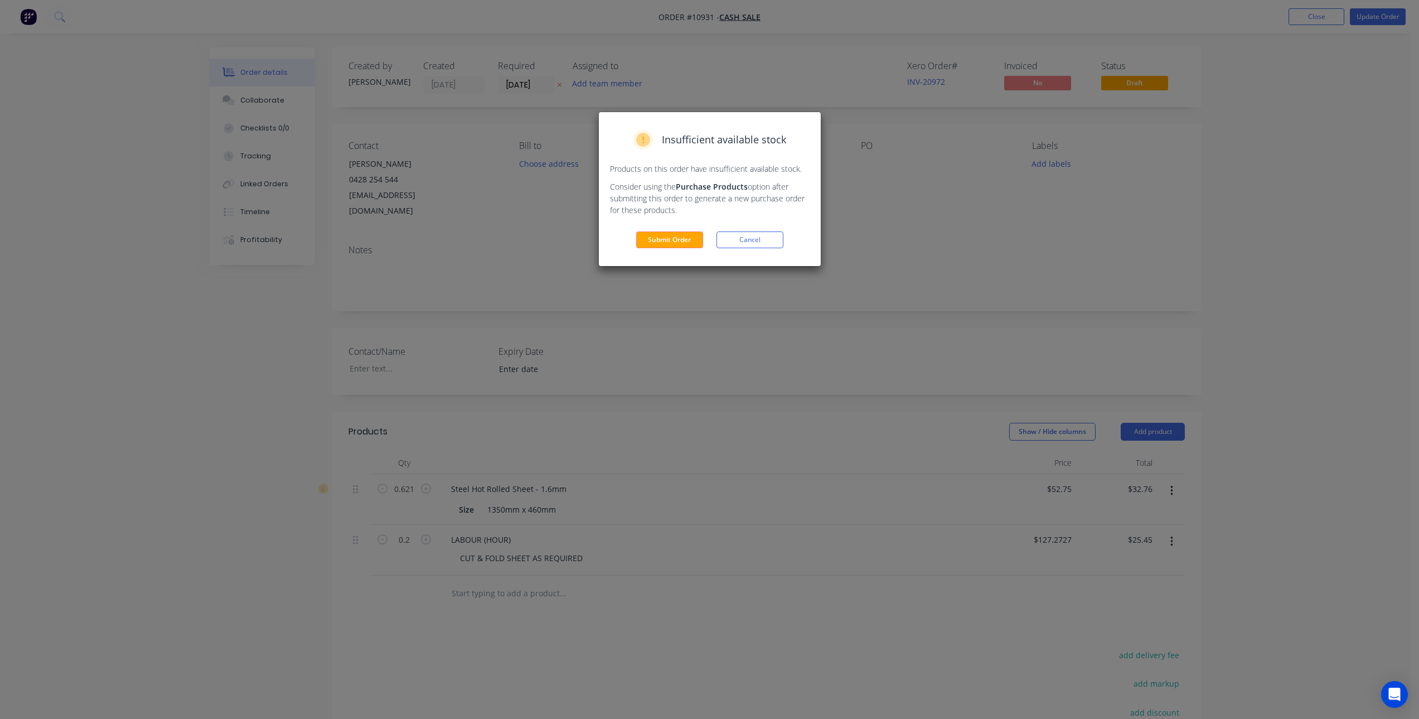
click at [662, 249] on div "Insufficient available stock Products on this order have insufficient available…" at bounding box center [710, 189] width 222 height 154
click at [668, 239] on button "Submit Order" at bounding box center [669, 239] width 67 height 17
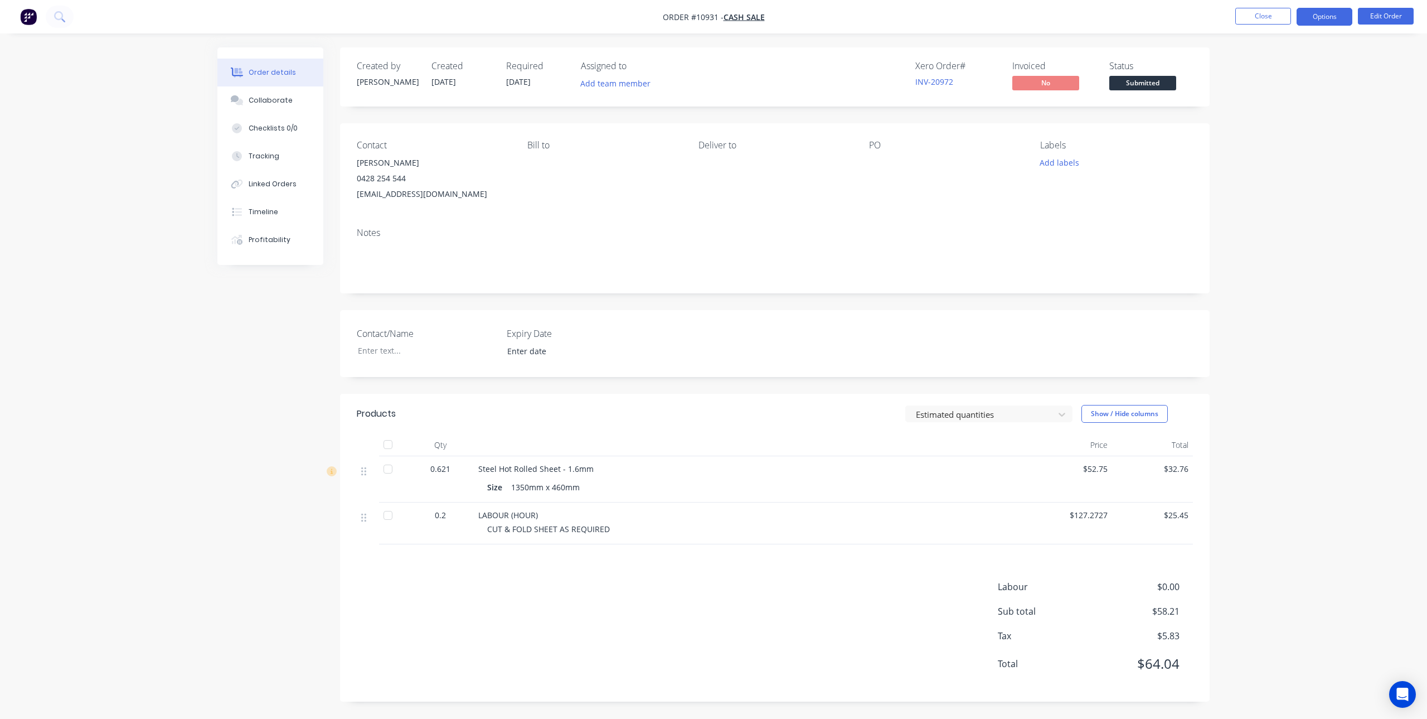
click at [1318, 14] on button "Options" at bounding box center [1325, 17] width 56 height 18
click at [1258, 63] on div "Invoice" at bounding box center [1291, 68] width 103 height 16
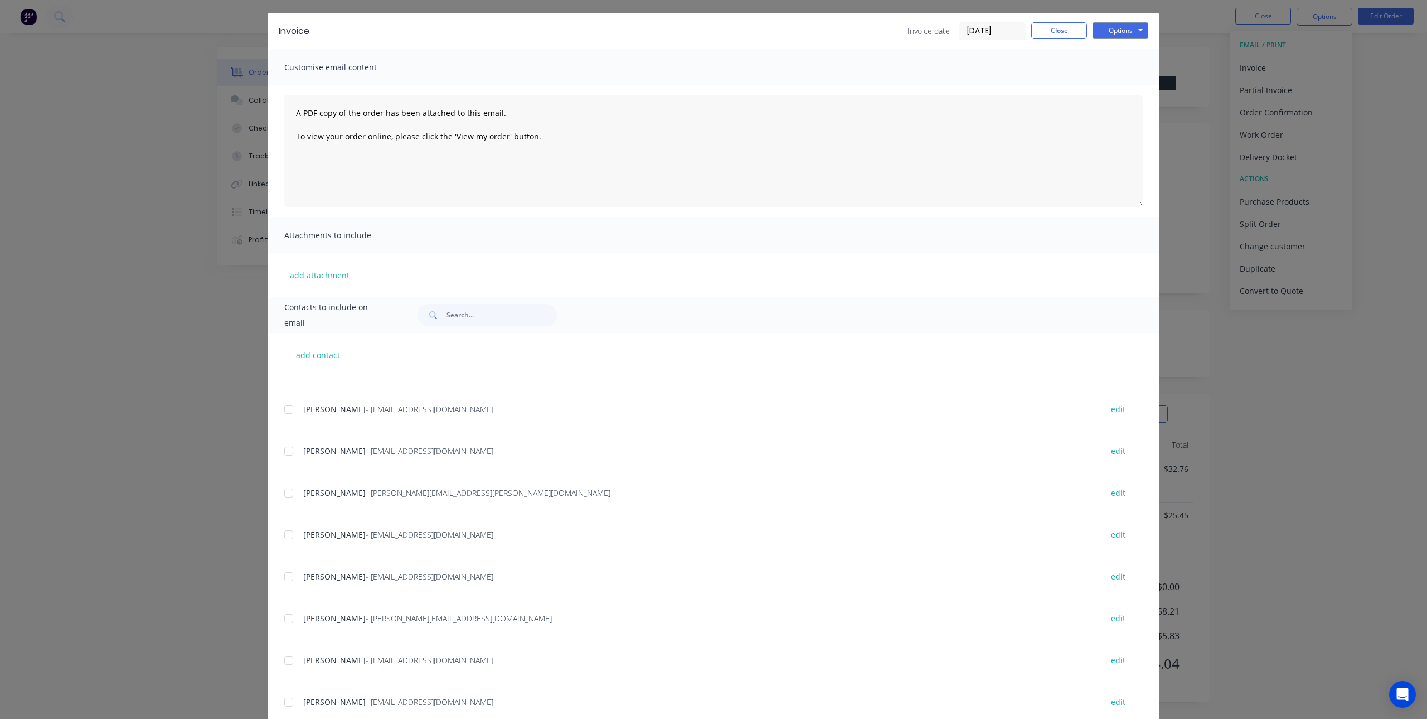
scroll to position [65, 0]
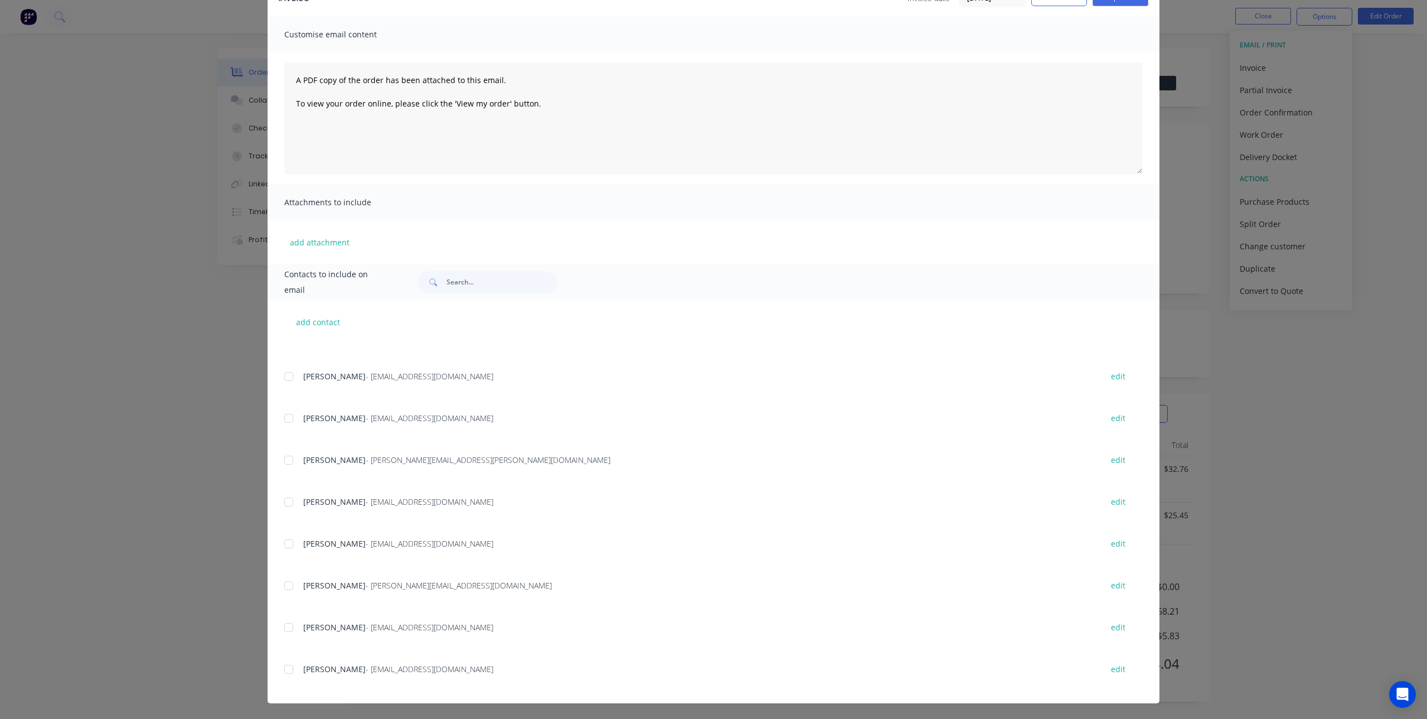
click at [288, 667] on div at bounding box center [289, 669] width 22 height 22
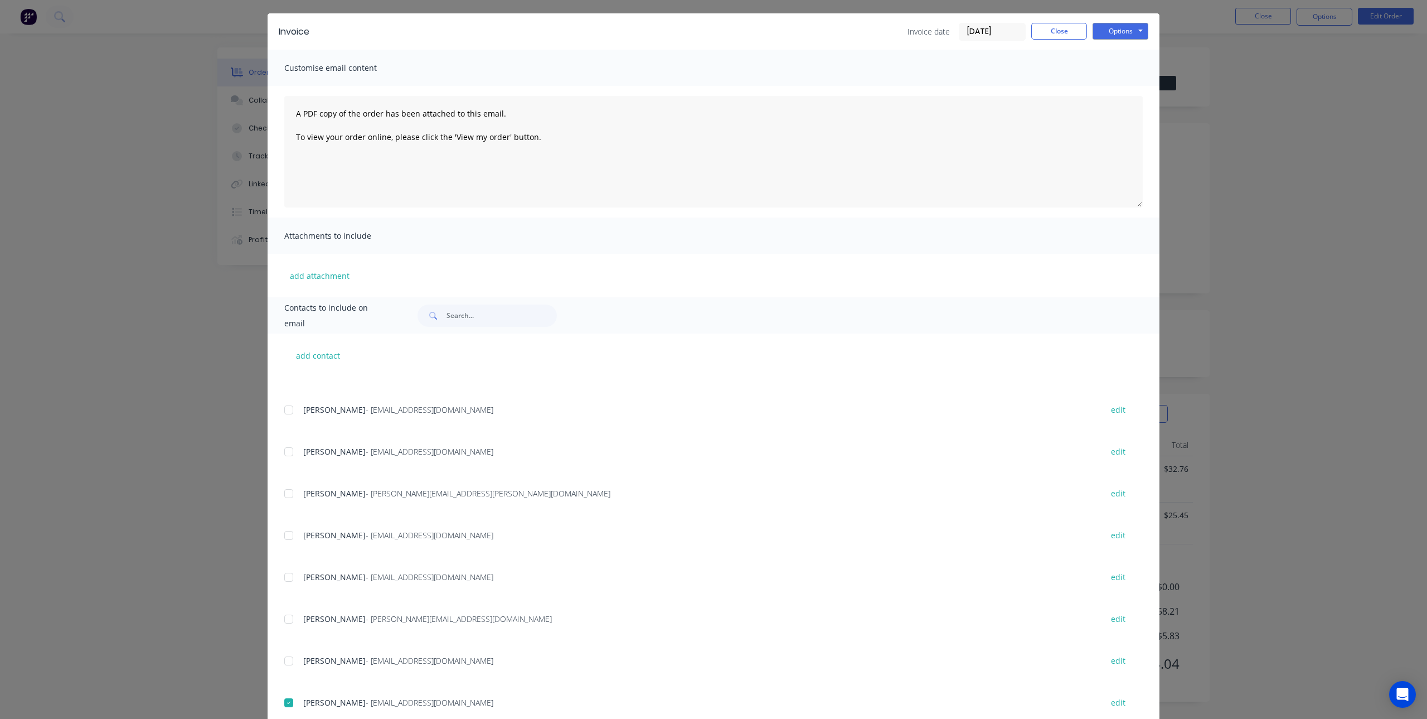
scroll to position [0, 0]
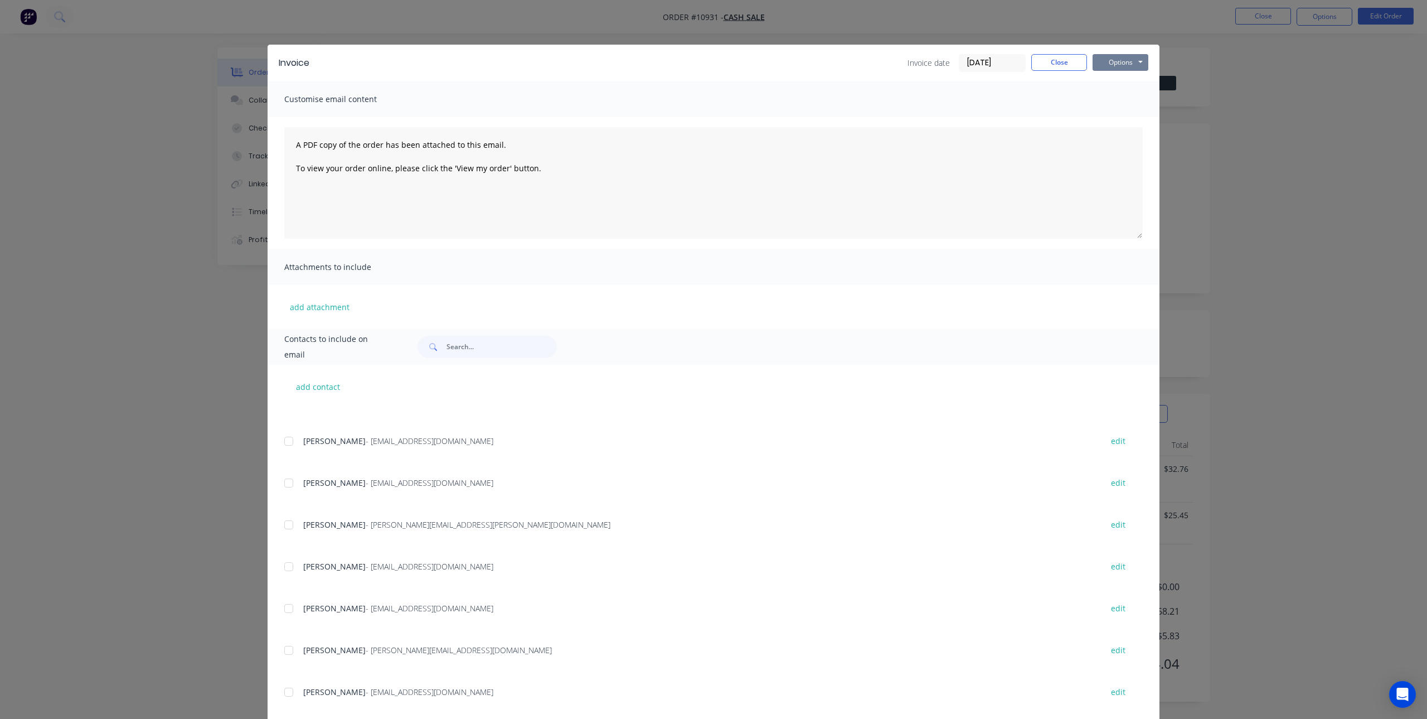
click at [1132, 59] on button "Options" at bounding box center [1121, 62] width 56 height 17
click at [1117, 117] on button "Email" at bounding box center [1128, 119] width 71 height 18
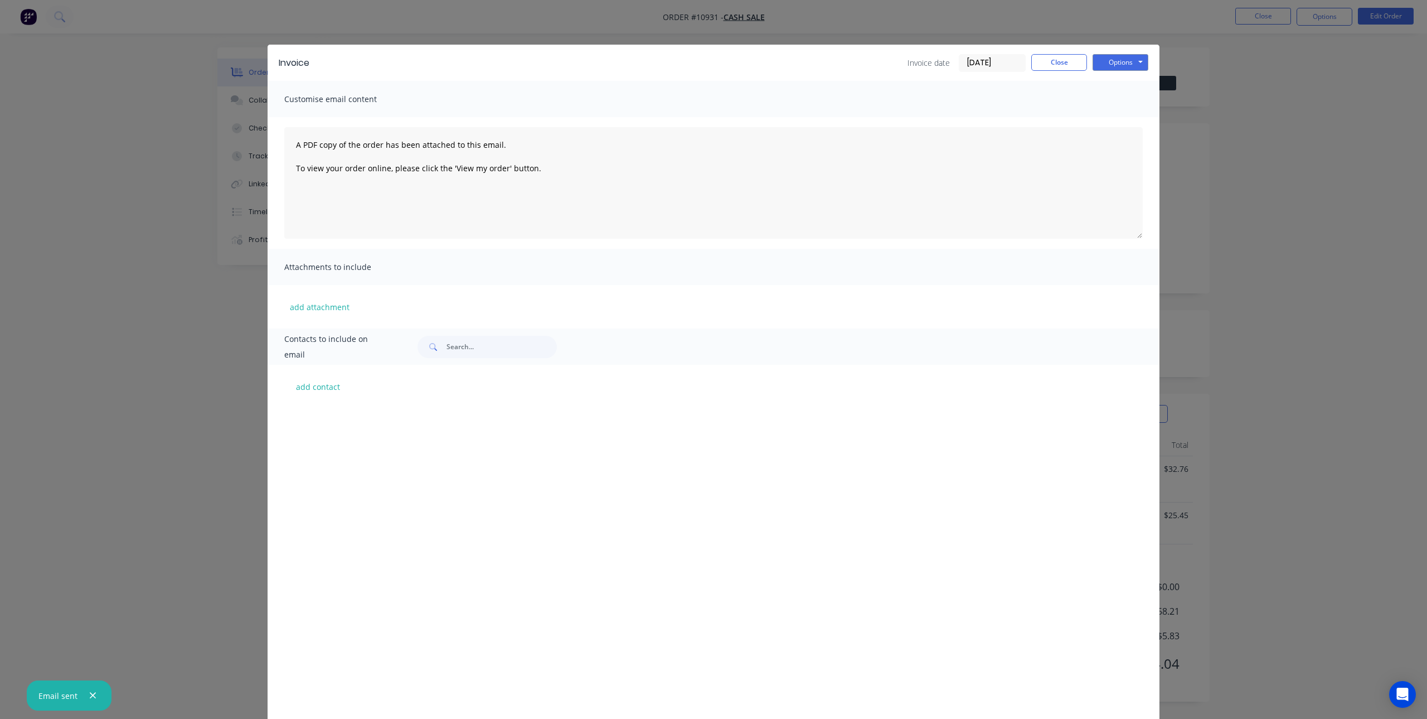
scroll to position [2734, 0]
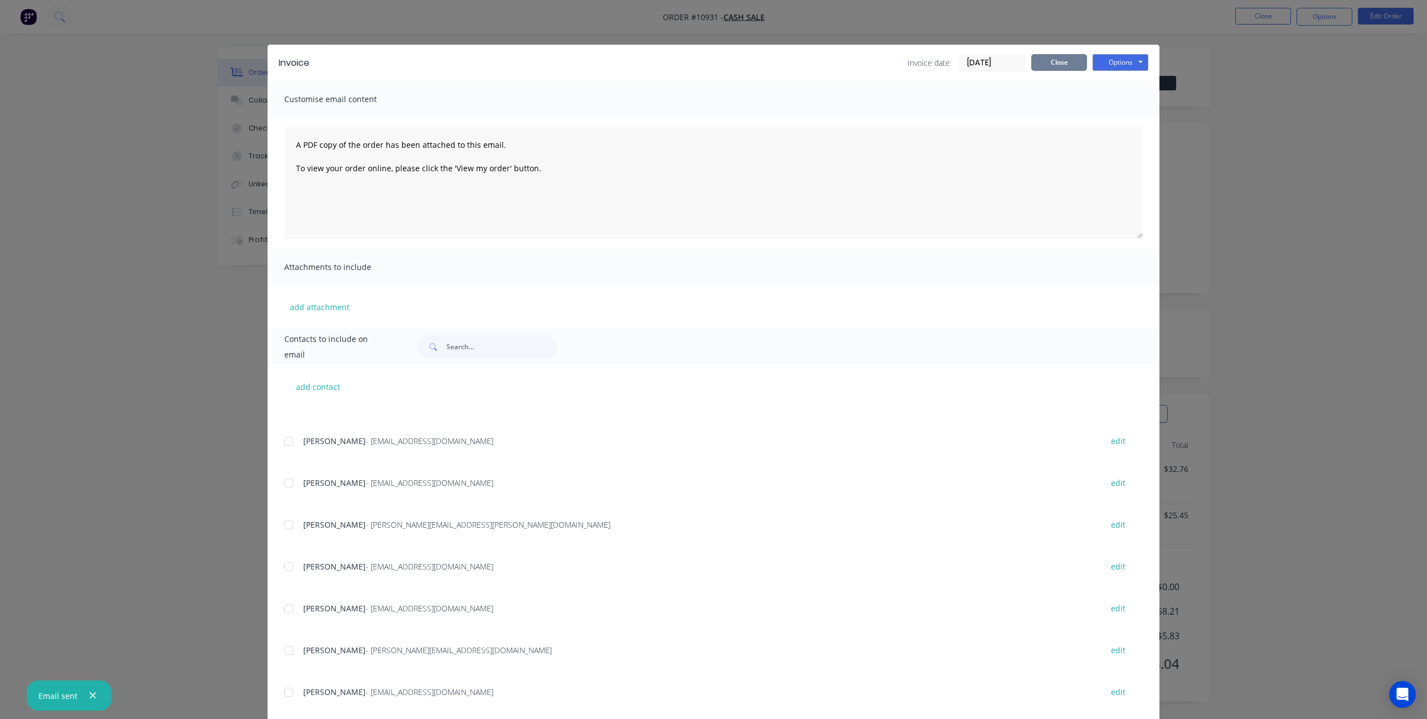
click at [1056, 65] on button "Close" at bounding box center [1059, 62] width 56 height 17
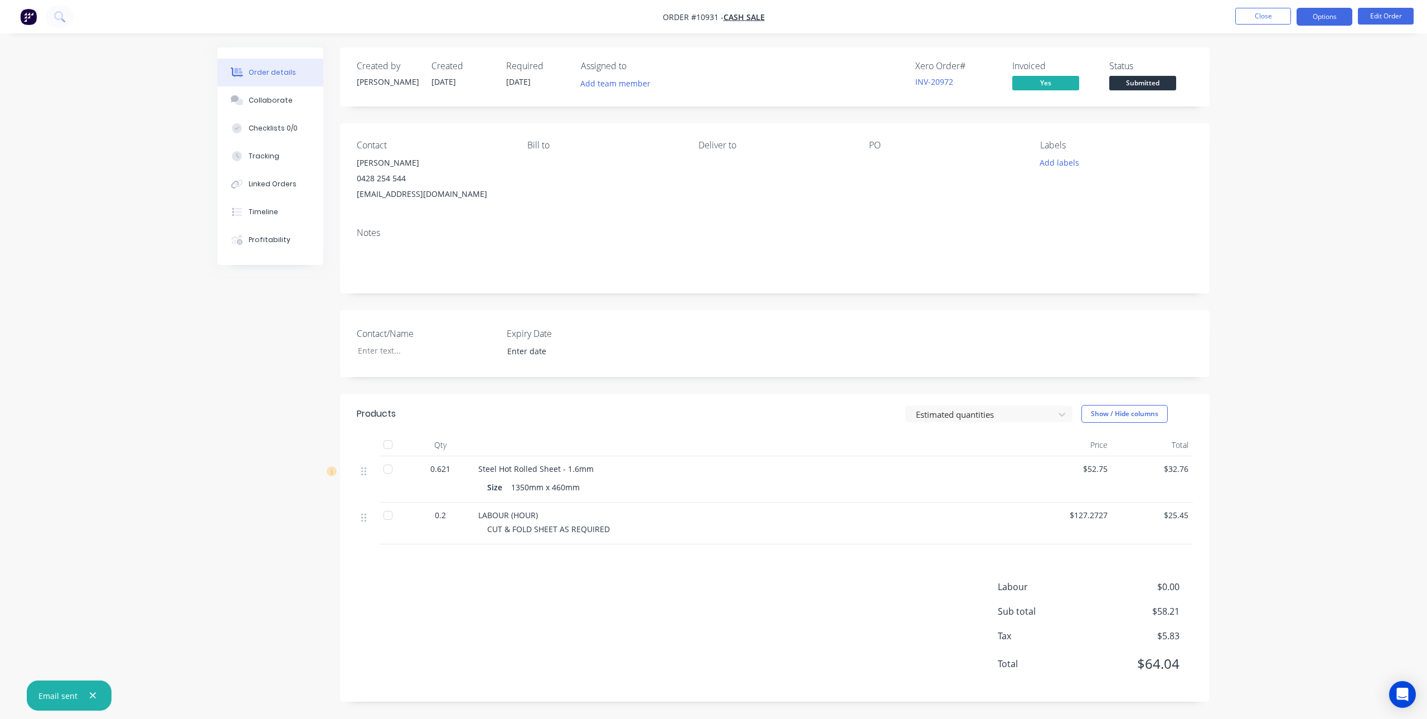
click at [1310, 14] on button "Options" at bounding box center [1325, 17] width 56 height 18
click at [1258, 69] on div "Invoice" at bounding box center [1291, 68] width 103 height 16
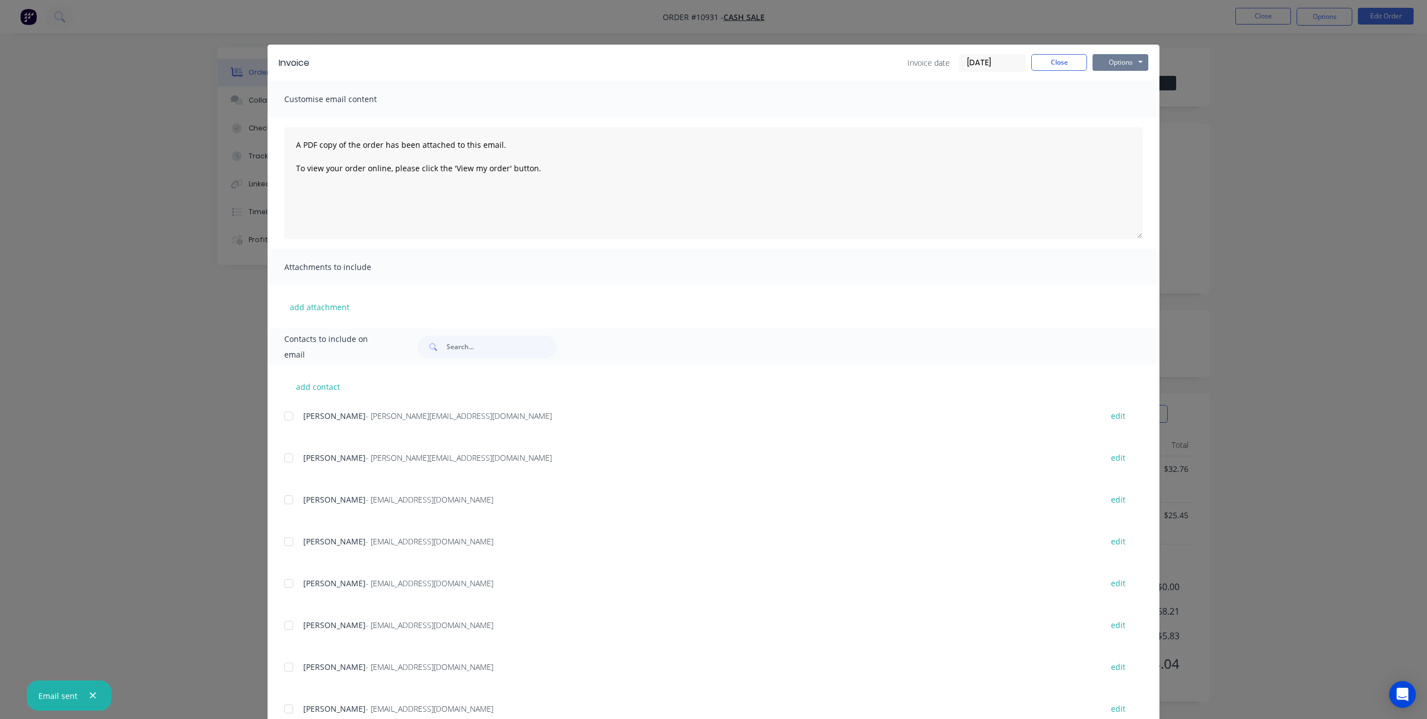
click at [1122, 60] on button "Options" at bounding box center [1121, 62] width 56 height 17
click at [1123, 99] on button "Print" at bounding box center [1128, 100] width 71 height 18
click at [1046, 59] on button "Close" at bounding box center [1059, 62] width 56 height 17
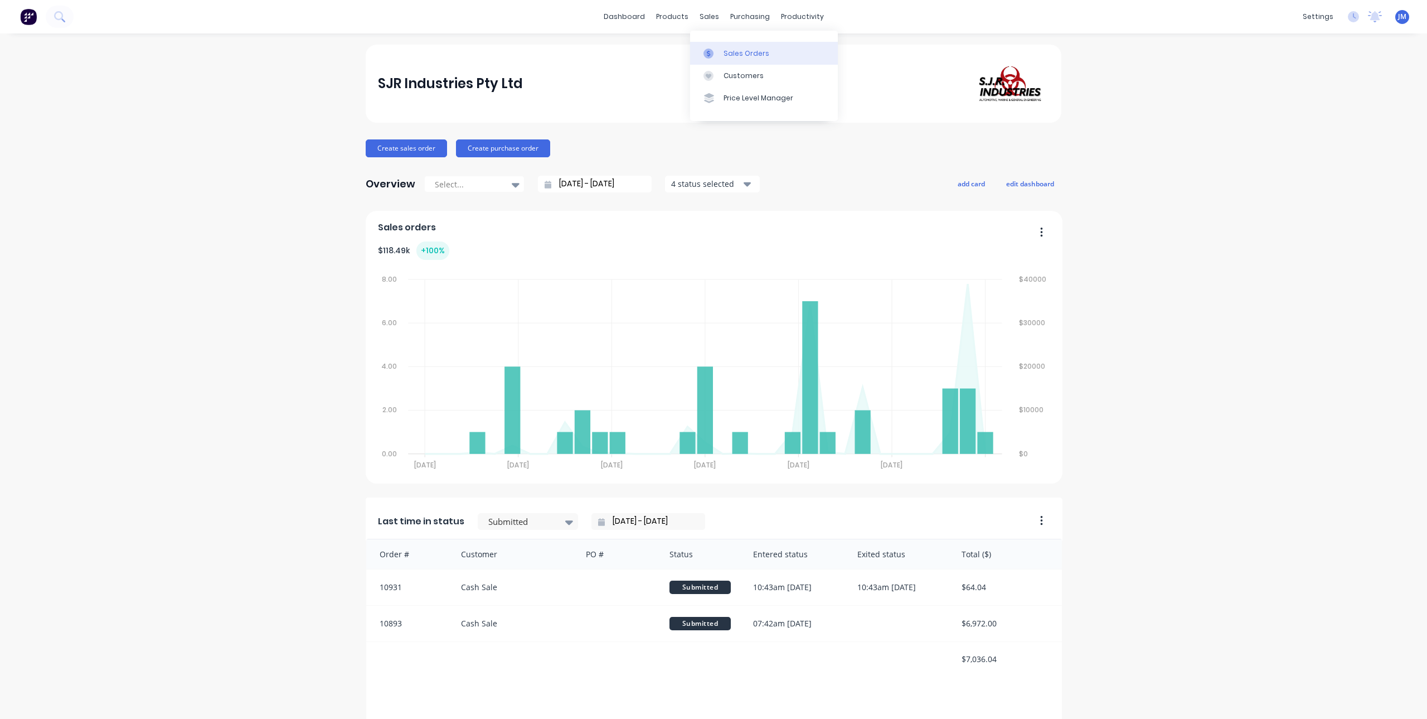
click at [715, 57] on div at bounding box center [711, 53] width 17 height 10
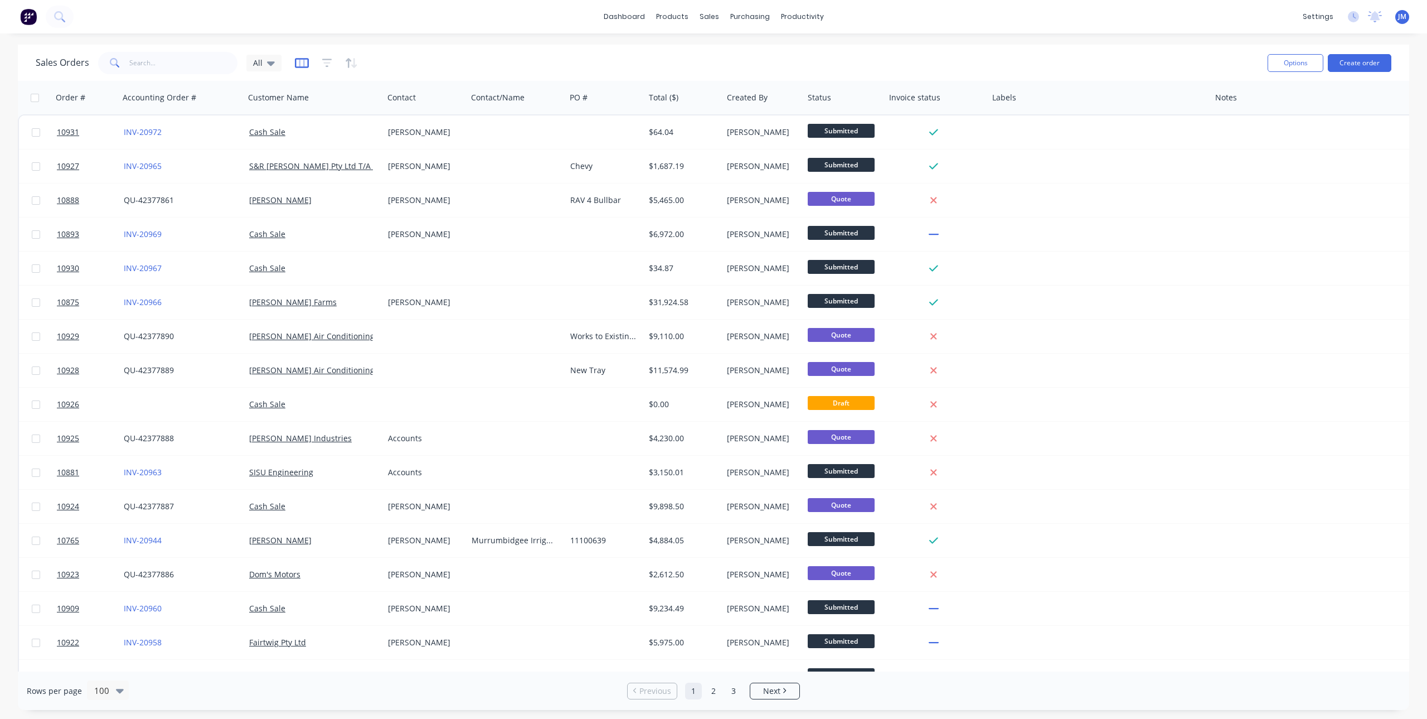
click at [299, 60] on icon "button" at bounding box center [302, 62] width 14 height 11
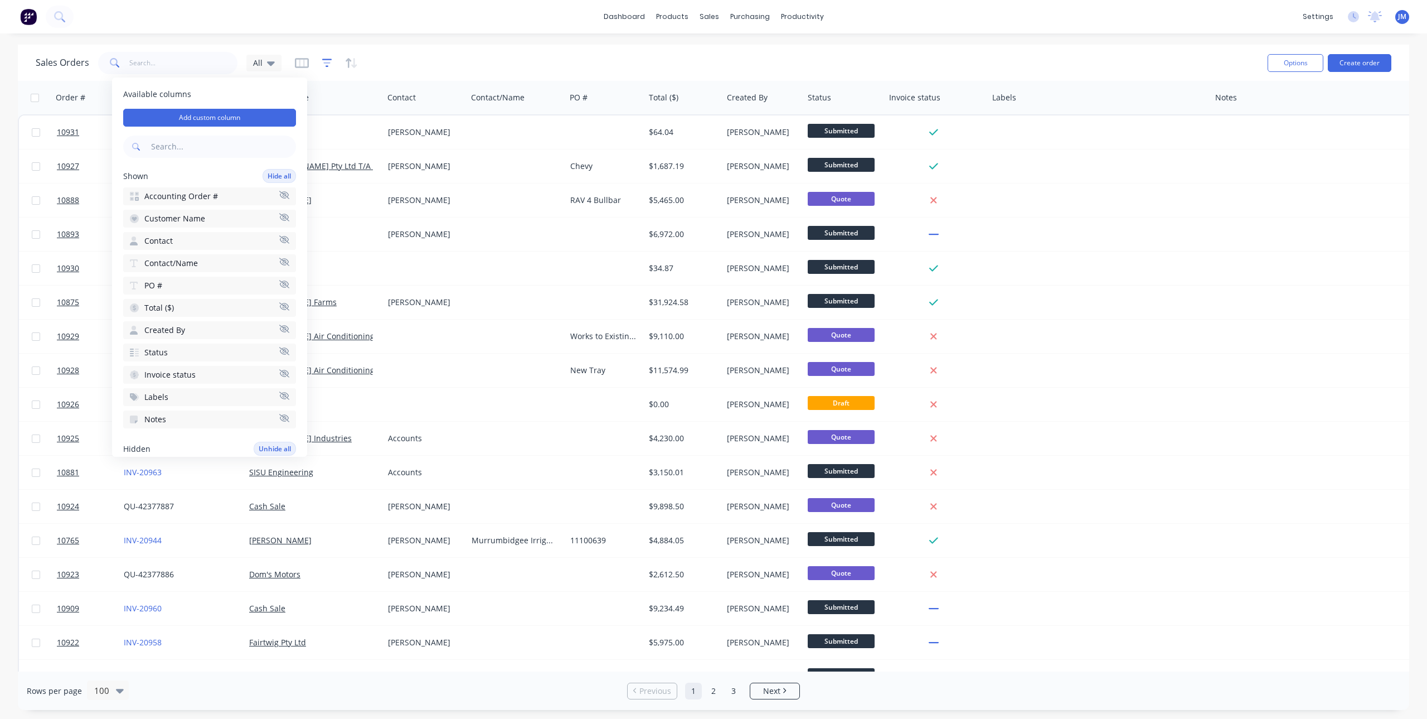
click at [328, 61] on icon "button" at bounding box center [327, 62] width 10 height 11
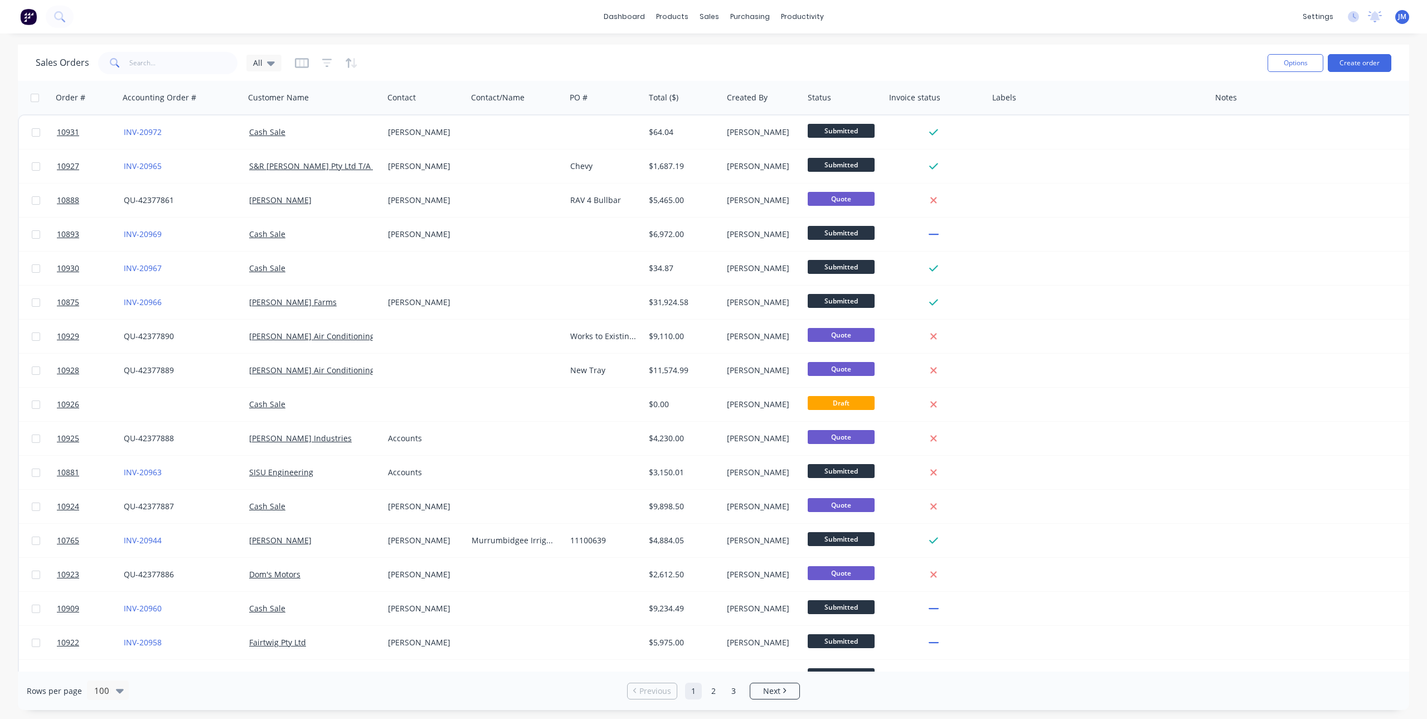
click at [380, 62] on div "Sales Orders All" at bounding box center [647, 62] width 1223 height 27
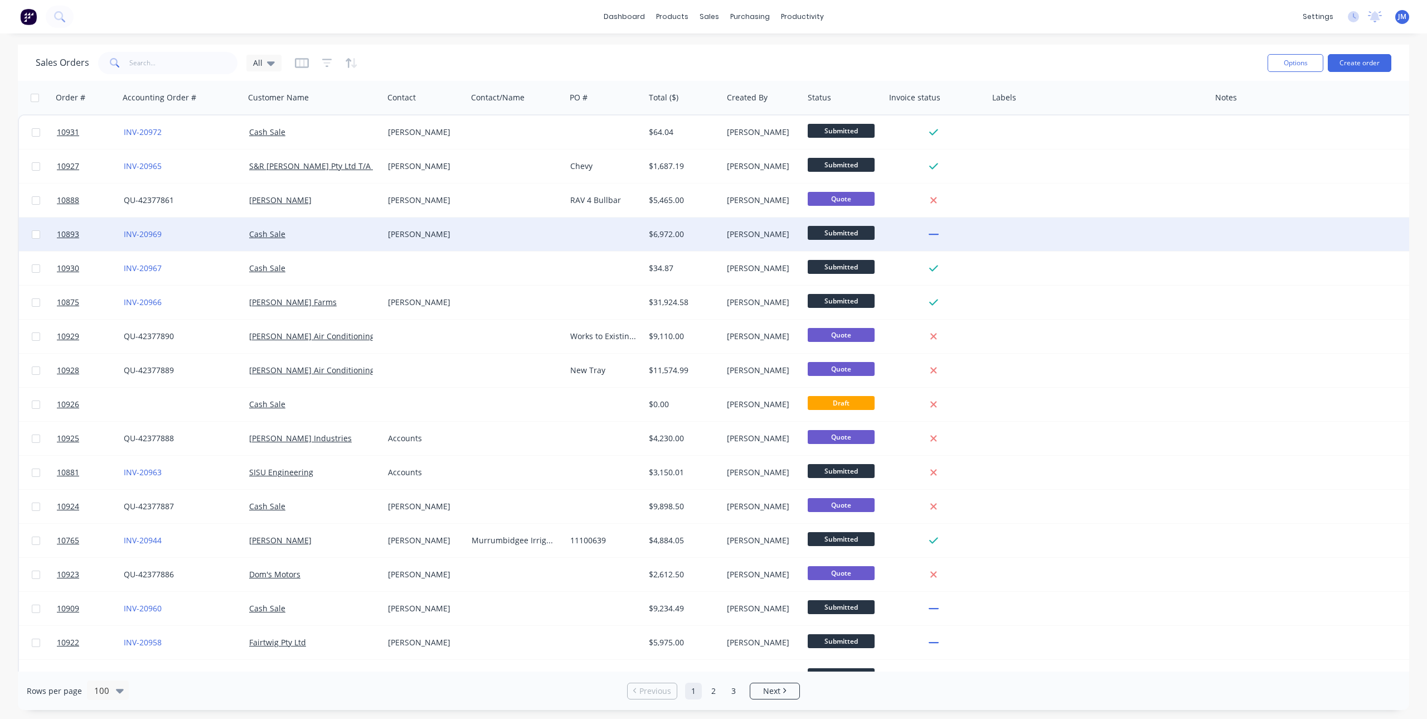
click at [411, 233] on div "[PERSON_NAME]" at bounding box center [423, 234] width 71 height 11
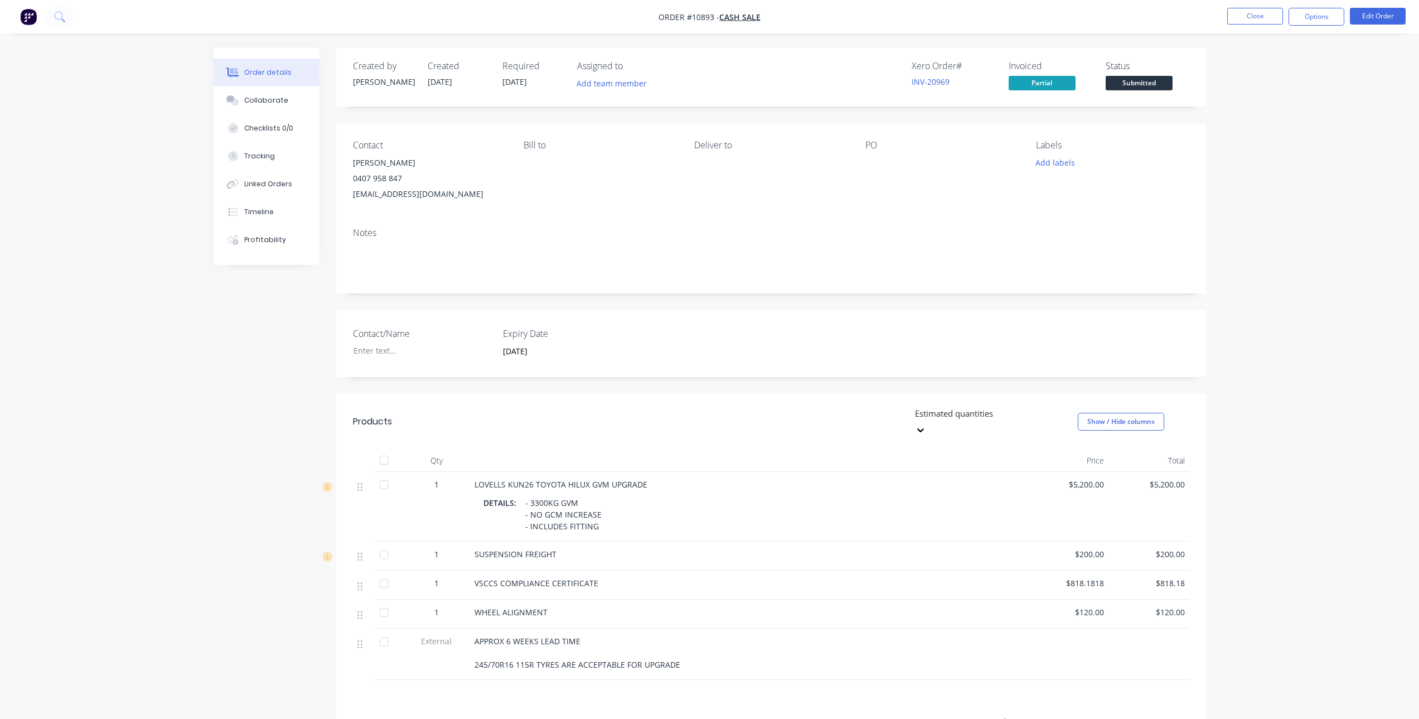
click at [436, 192] on div "[EMAIL_ADDRESS][DOMAIN_NAME]" at bounding box center [429, 194] width 153 height 16
drag, startPoint x: 445, startPoint y: 192, endPoint x: 351, endPoint y: 199, distance: 94.4
click at [351, 199] on div "Contact [PERSON_NAME] [PHONE_NUMBER] [EMAIL_ADDRESS][DOMAIN_NAME] [PERSON_NAME]…" at bounding box center [771, 170] width 870 height 95
copy div "[EMAIL_ADDRESS][DOMAIN_NAME]"
drag, startPoint x: 389, startPoint y: 177, endPoint x: 339, endPoint y: 184, distance: 50.1
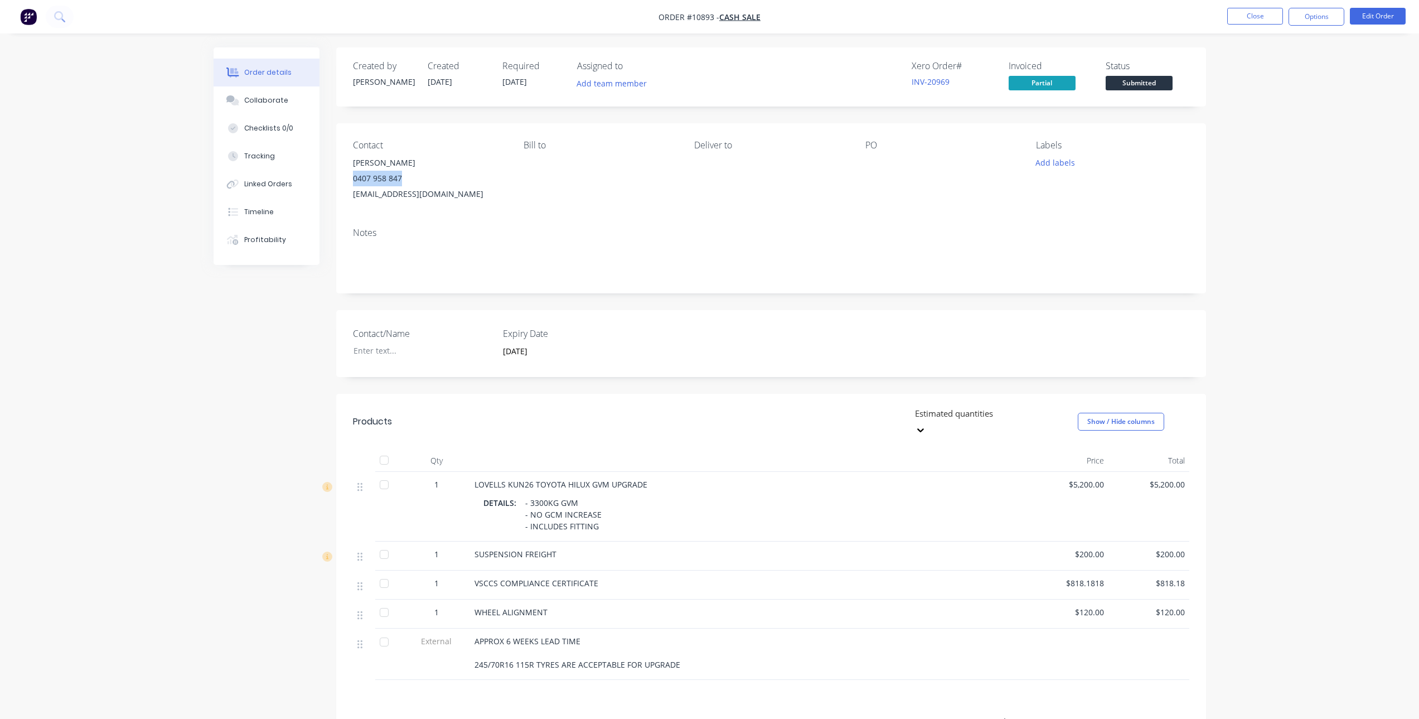
click at [339, 184] on div "Contact [PERSON_NAME] [PHONE_NUMBER] [EMAIL_ADDRESS][DOMAIN_NAME] [PERSON_NAME]…" at bounding box center [771, 170] width 870 height 95
copy div "0407 958 847"
click at [443, 195] on div "[EMAIL_ADDRESS][DOMAIN_NAME]" at bounding box center [429, 194] width 153 height 16
drag, startPoint x: 443, startPoint y: 195, endPoint x: 347, endPoint y: 198, distance: 95.4
click at [347, 198] on div "Contact [PERSON_NAME] [PHONE_NUMBER] [EMAIL_ADDRESS][DOMAIN_NAME] [PERSON_NAME]…" at bounding box center [771, 170] width 870 height 95
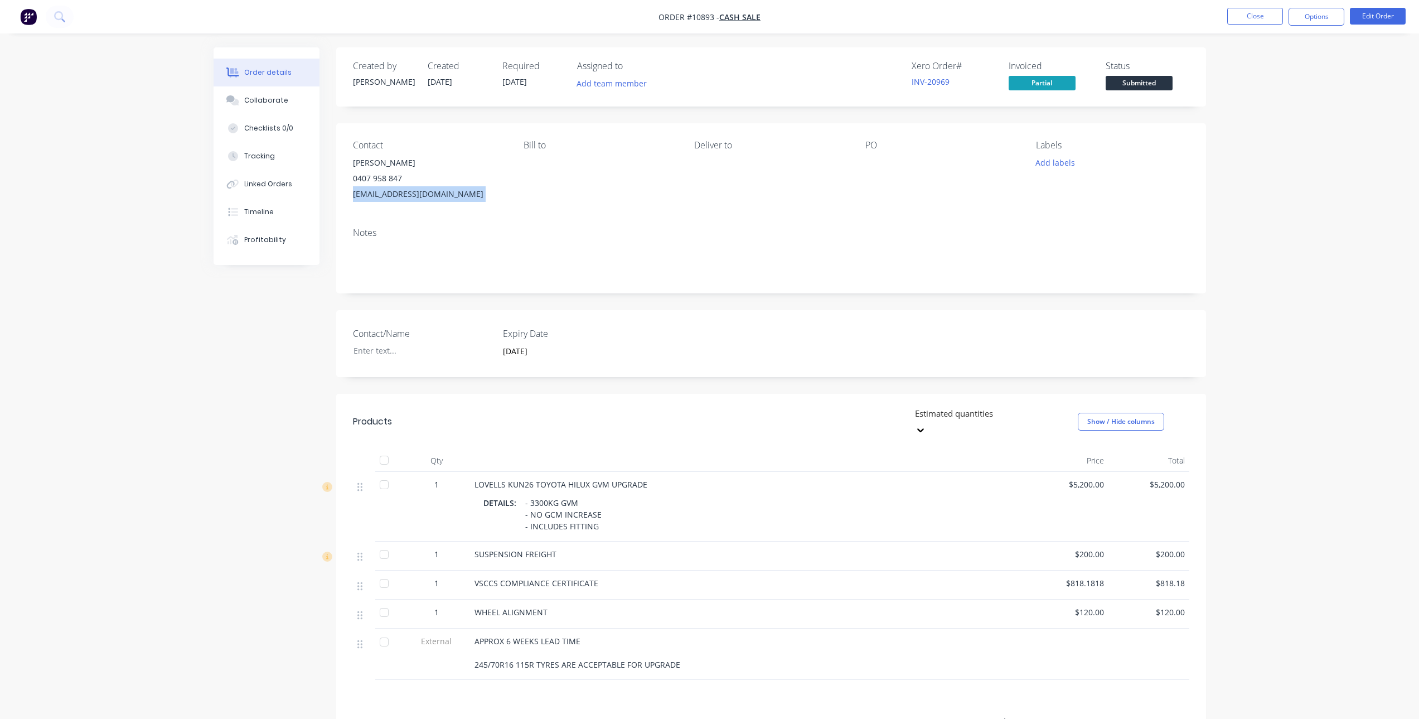
copy div "[EMAIL_ADDRESS][DOMAIN_NAME]"
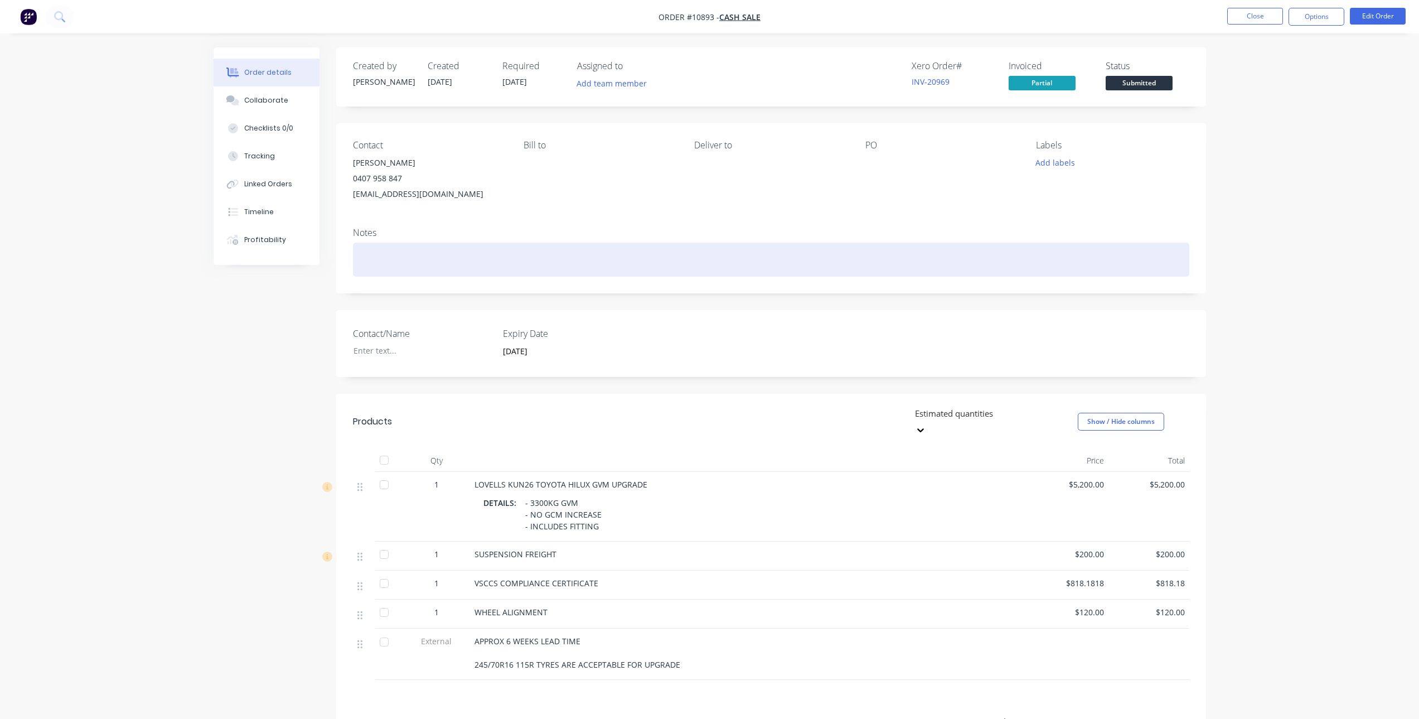
click at [957, 251] on div at bounding box center [771, 259] width 836 height 34
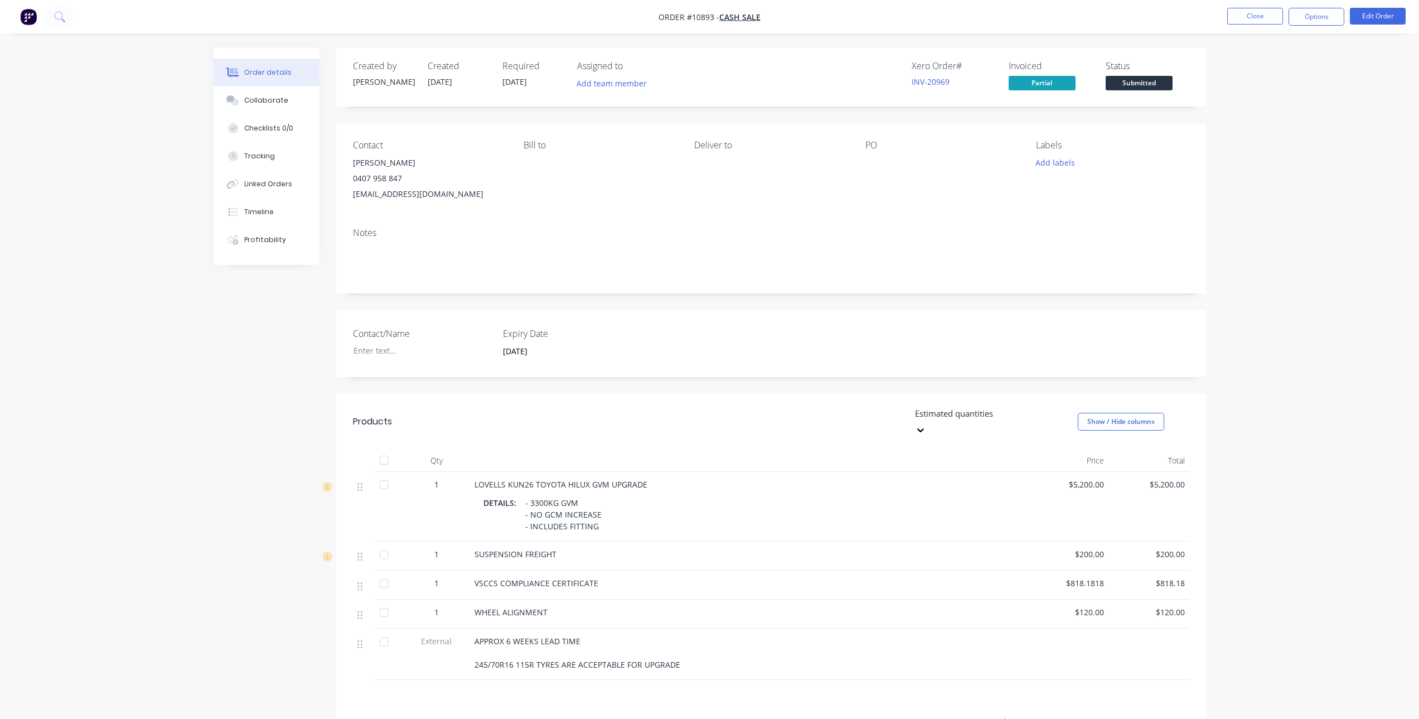
click at [1262, 206] on div "Order details Collaborate Checklists 0/0 Tracking Linked Orders Timeline Profit…" at bounding box center [709, 426] width 1419 height 853
